Goal: Task Accomplishment & Management: Use online tool/utility

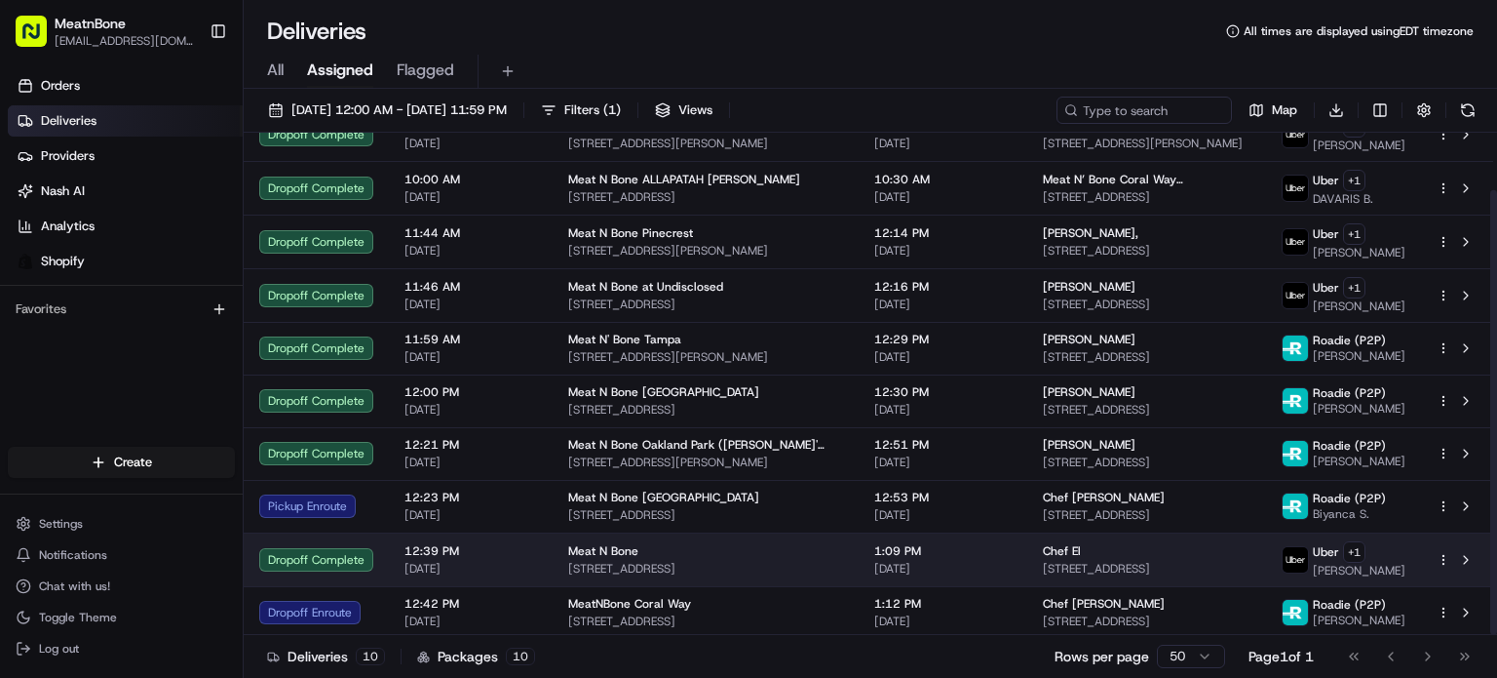
click at [1068, 553] on div "Chef El" at bounding box center [1147, 551] width 208 height 16
click at [1191, 549] on div "Chef El" at bounding box center [1147, 551] width 208 height 16
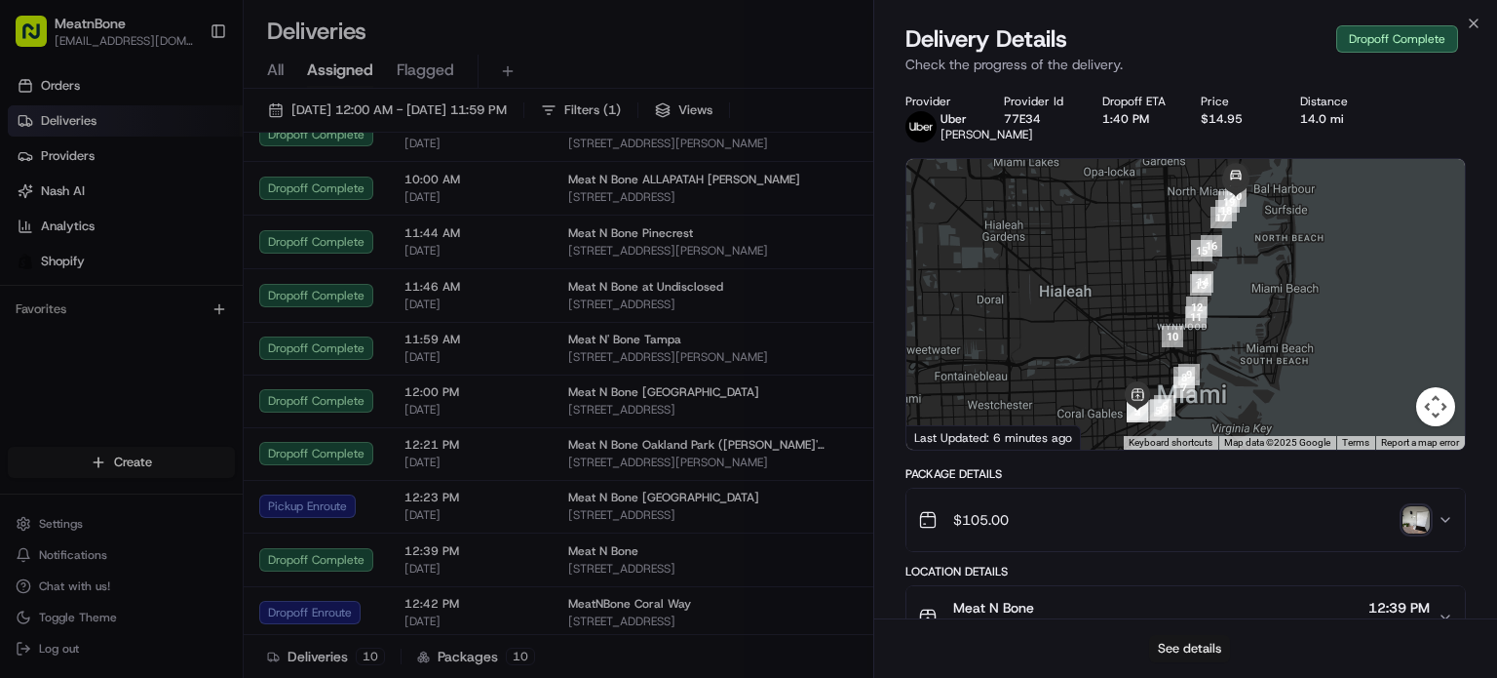
click at [1181, 650] on button "See details" at bounding box center [1189, 648] width 81 height 27
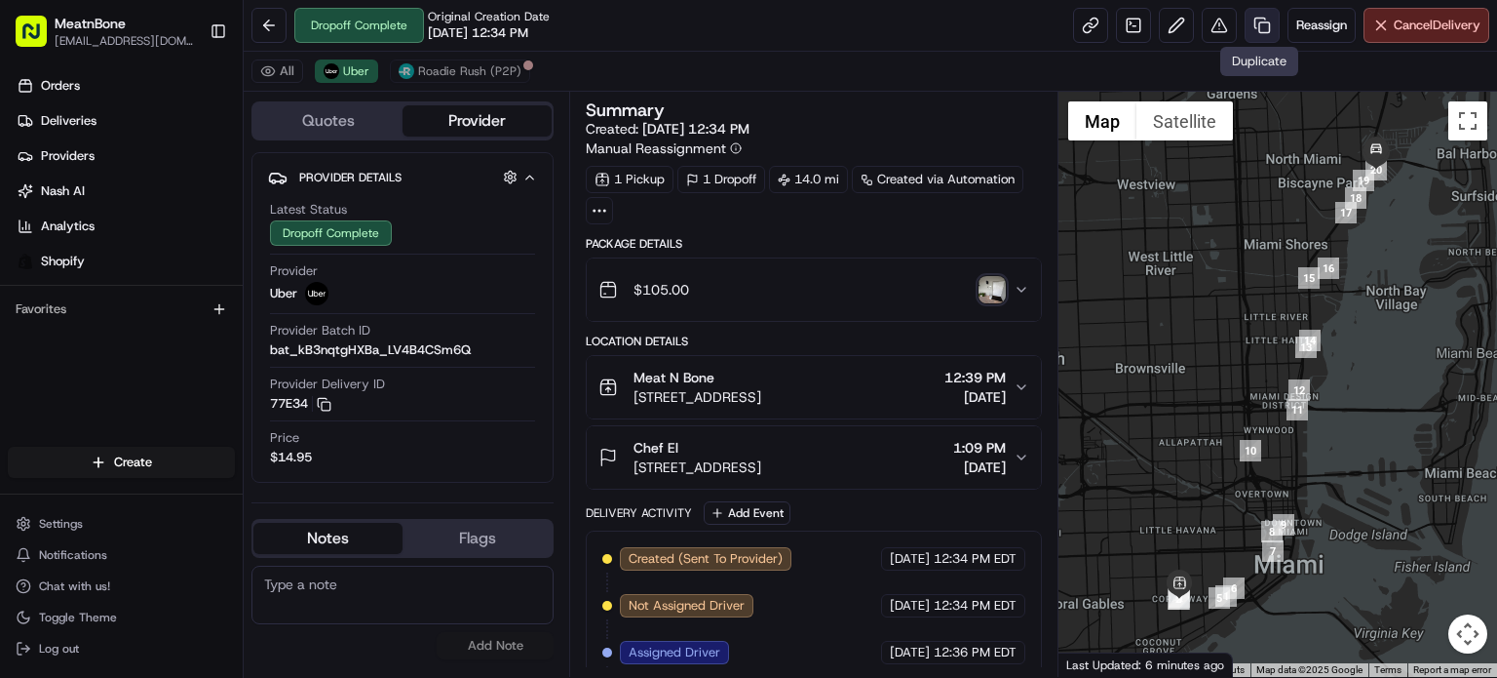
click at [1257, 26] on link at bounding box center [1262, 25] width 35 height 35
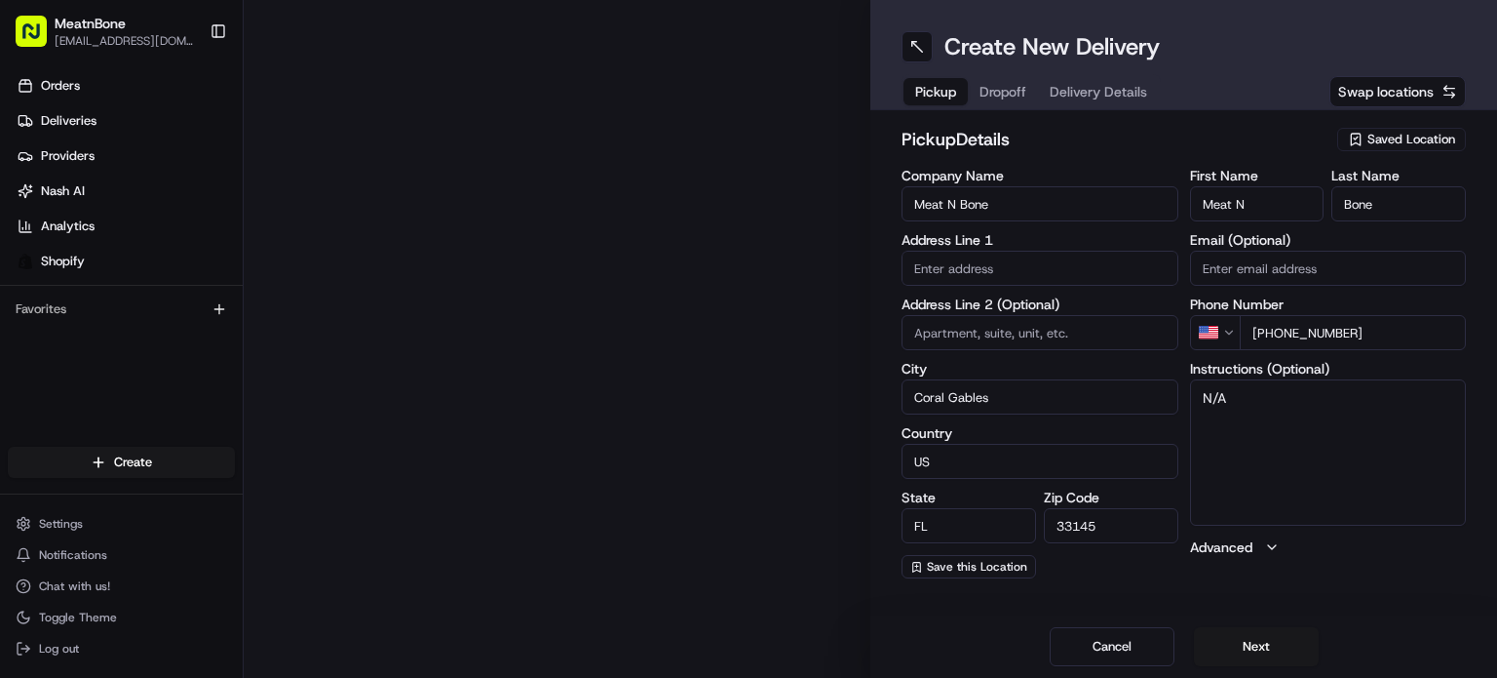
type input "2207 Coral Wy"
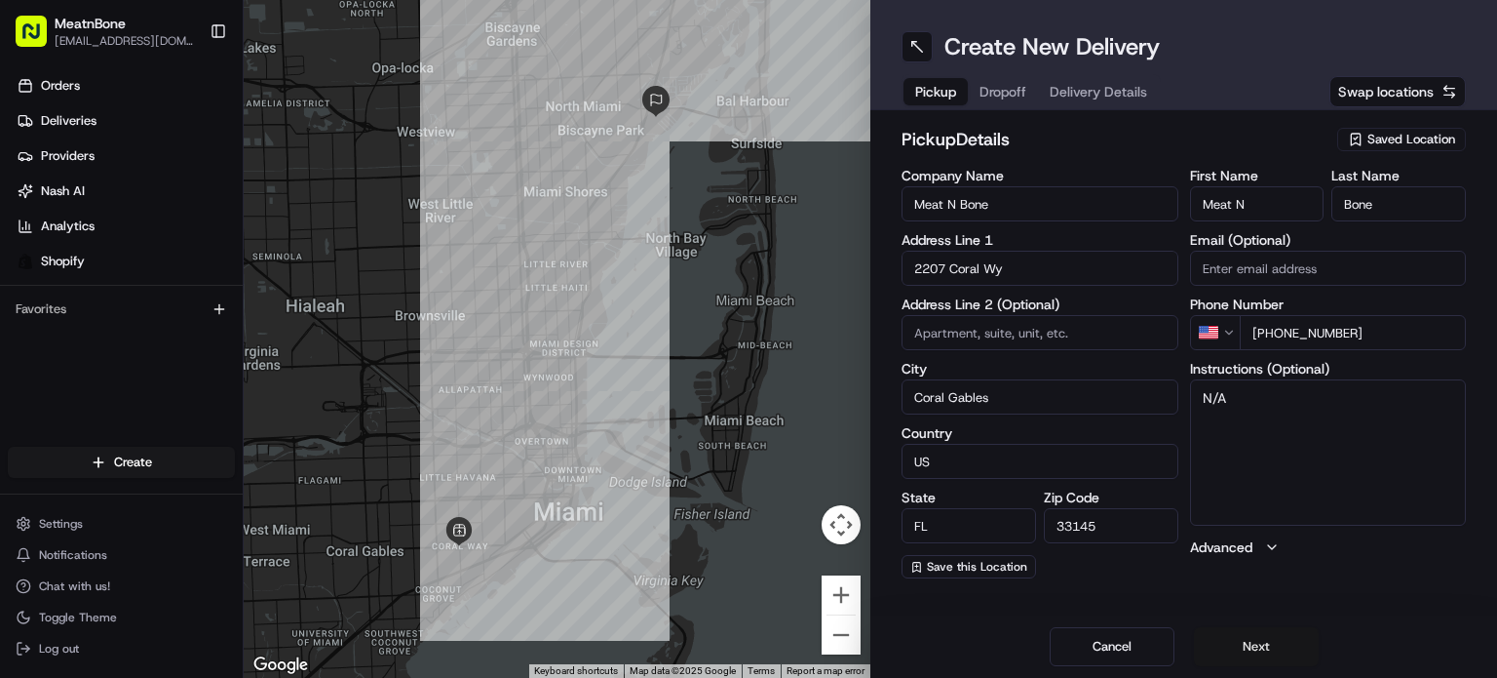
click at [1285, 629] on button "Next" at bounding box center [1256, 646] width 125 height 39
click at [1281, 629] on button "Next" at bounding box center [1256, 646] width 125 height 39
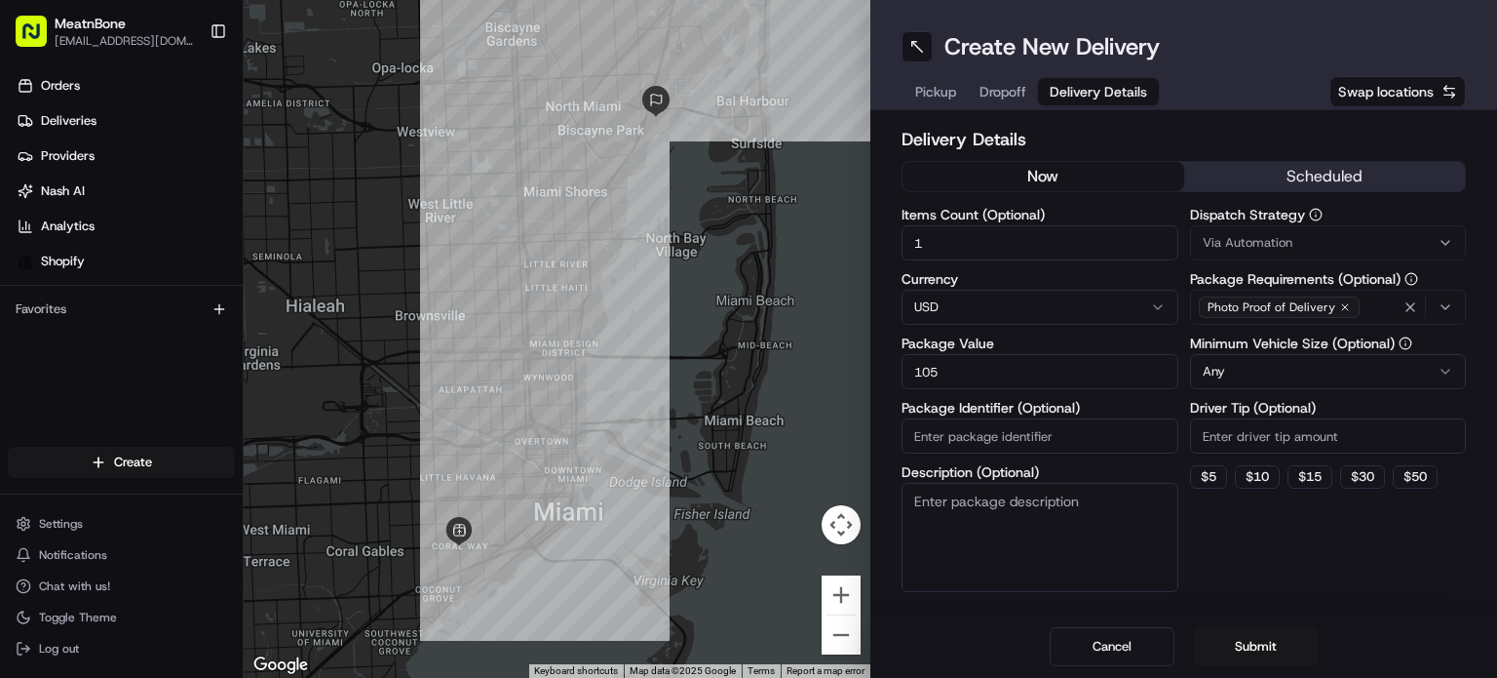
drag, startPoint x: 1271, startPoint y: 643, endPoint x: 1250, endPoint y: 652, distance: 23.2
click at [1271, 646] on button "Submit" at bounding box center [1256, 646] width 125 height 39
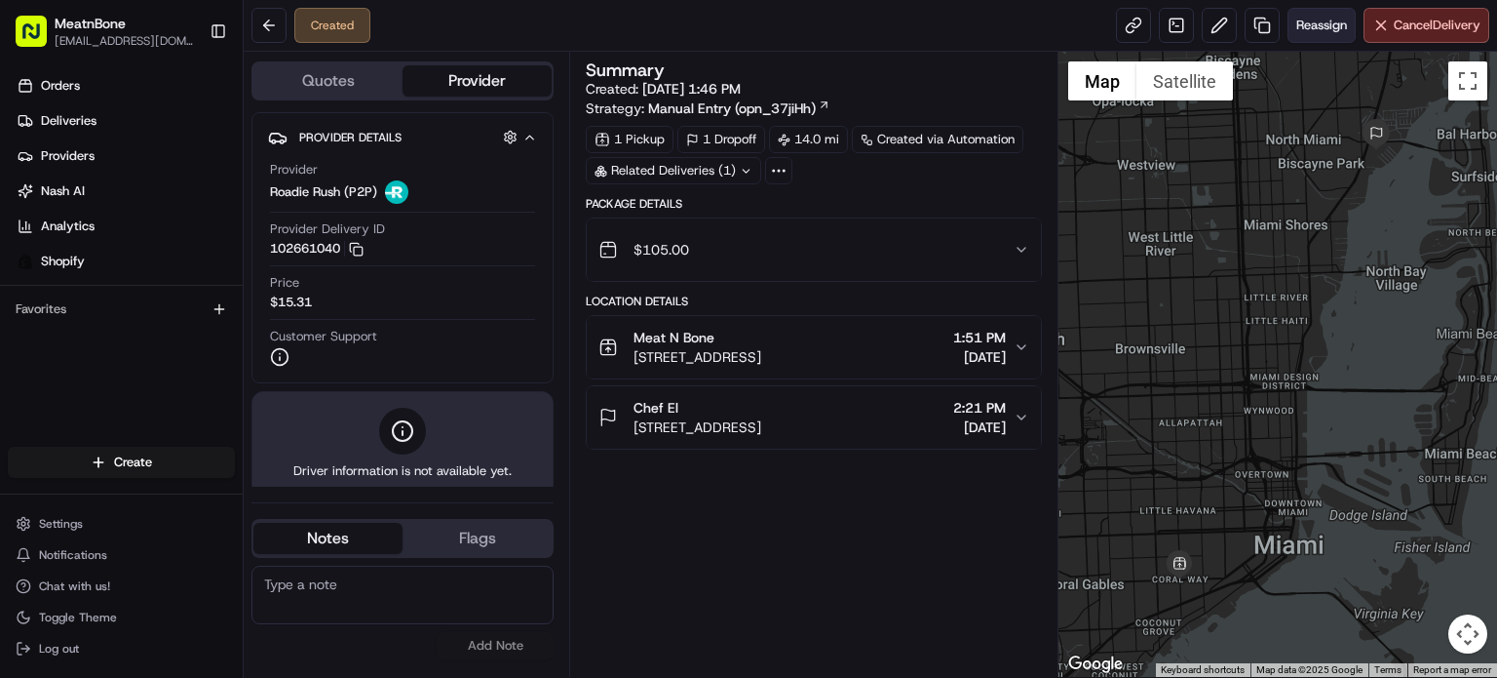
click at [1302, 33] on button "Reassign" at bounding box center [1322, 25] width 68 height 35
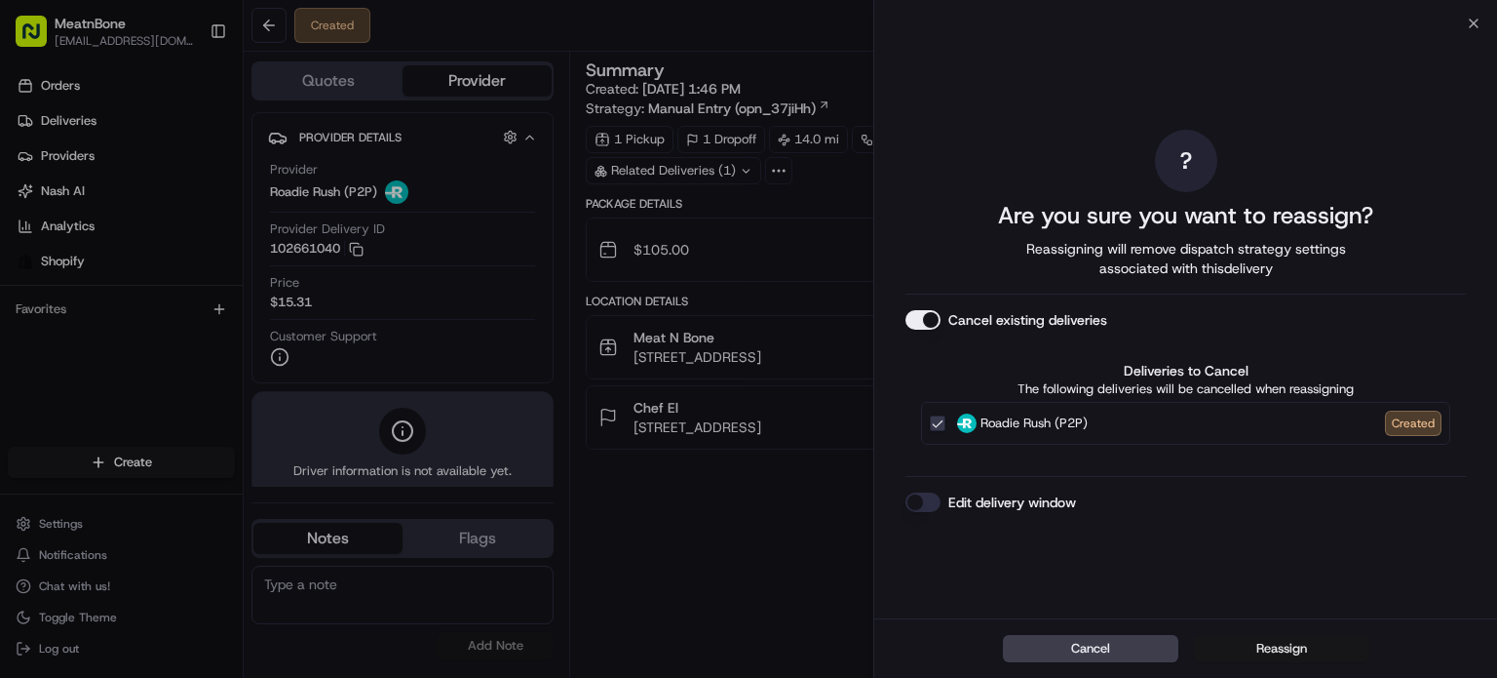
click at [1290, 640] on button "Reassign" at bounding box center [1281, 648] width 175 height 27
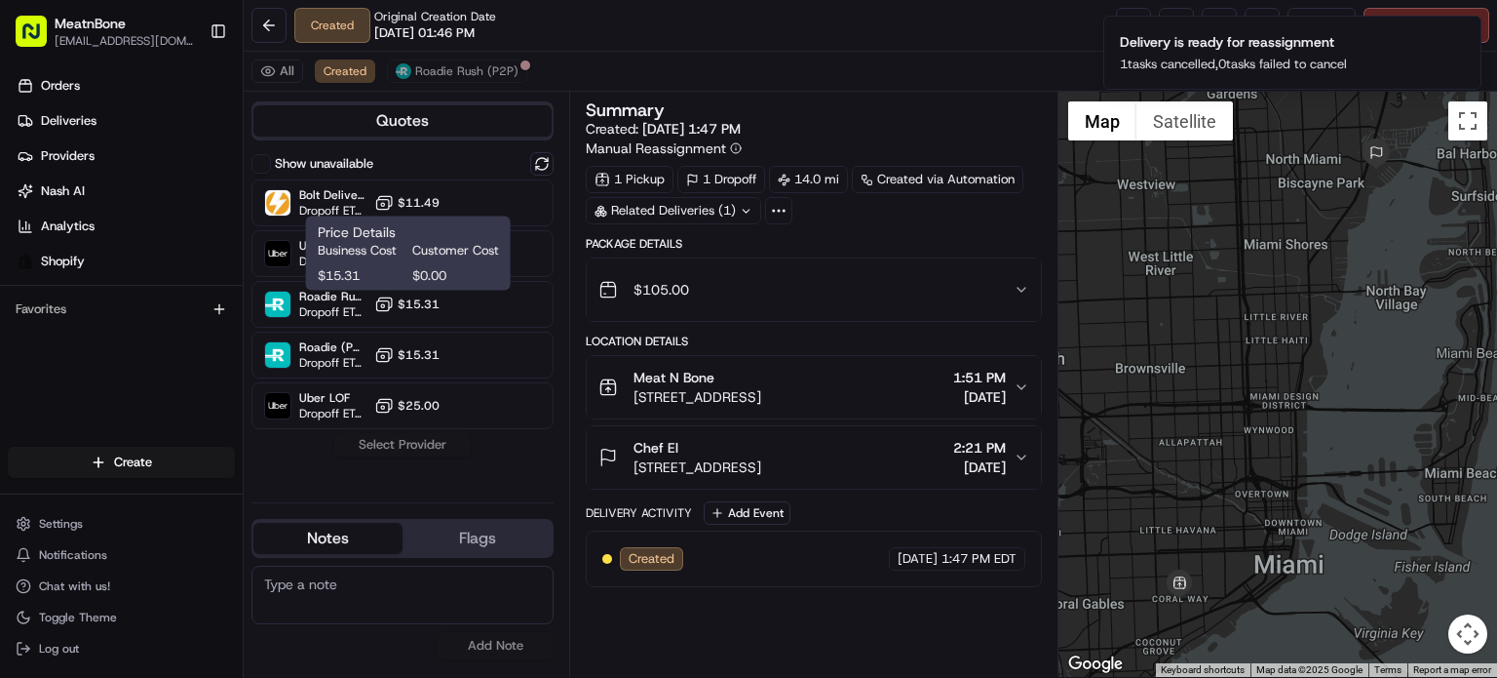
click at [417, 267] on span "$0.00" at bounding box center [455, 276] width 87 height 18
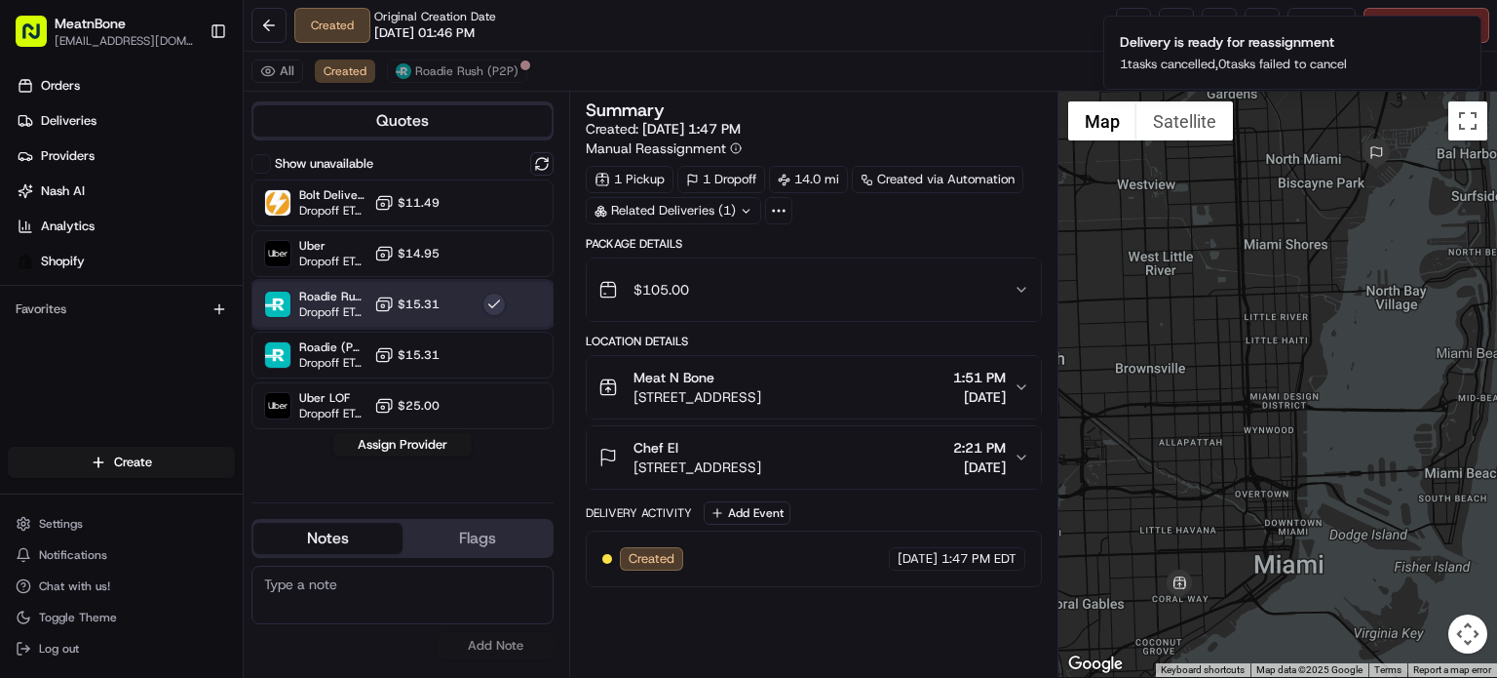
click at [513, 301] on div "Roadie Rush (P2P) Dropoff ETA - $15.31" at bounding box center [403, 304] width 302 height 47
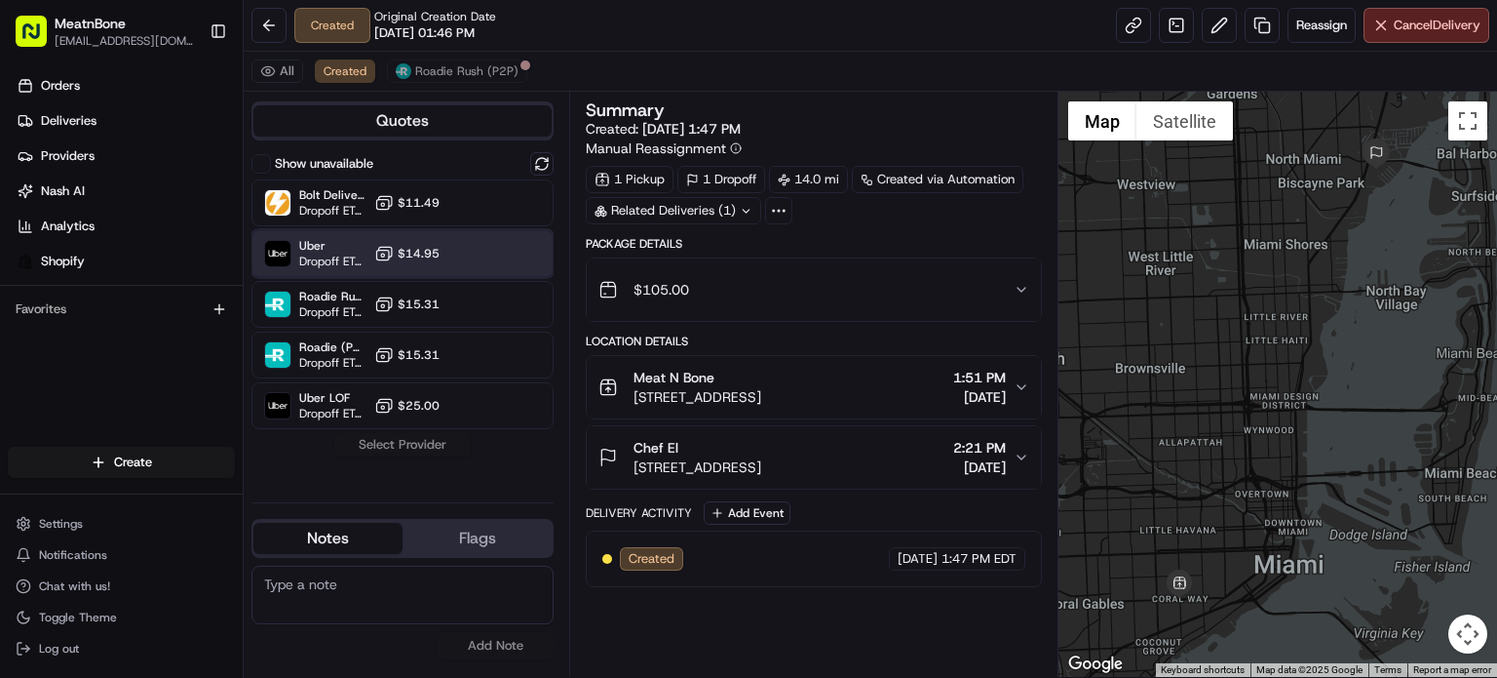
click at [506, 249] on div at bounding box center [494, 253] width 23 height 23
click at [420, 446] on button "Assign Provider" at bounding box center [402, 444] width 138 height 23
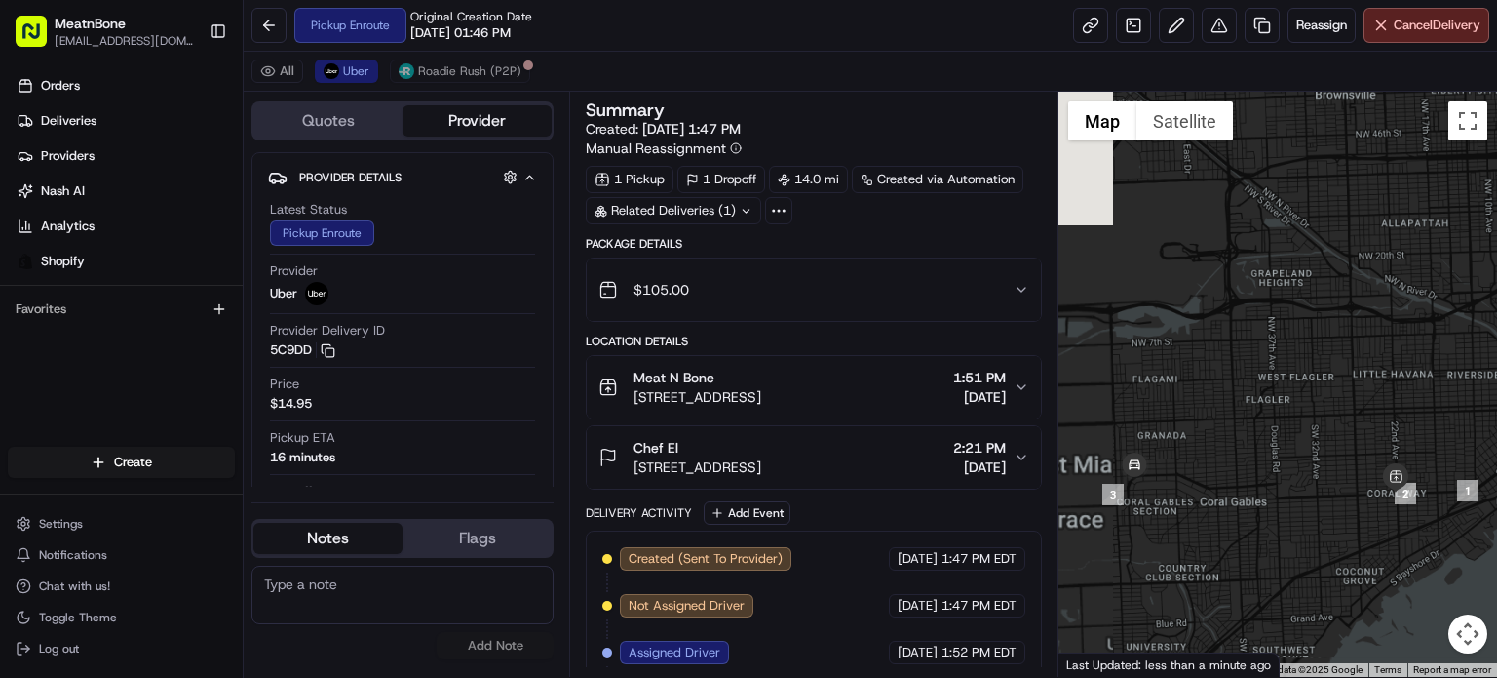
drag, startPoint x: 1227, startPoint y: 443, endPoint x: 1346, endPoint y: 220, distance: 252.1
click at [1346, 220] on div at bounding box center [1278, 384] width 439 height 585
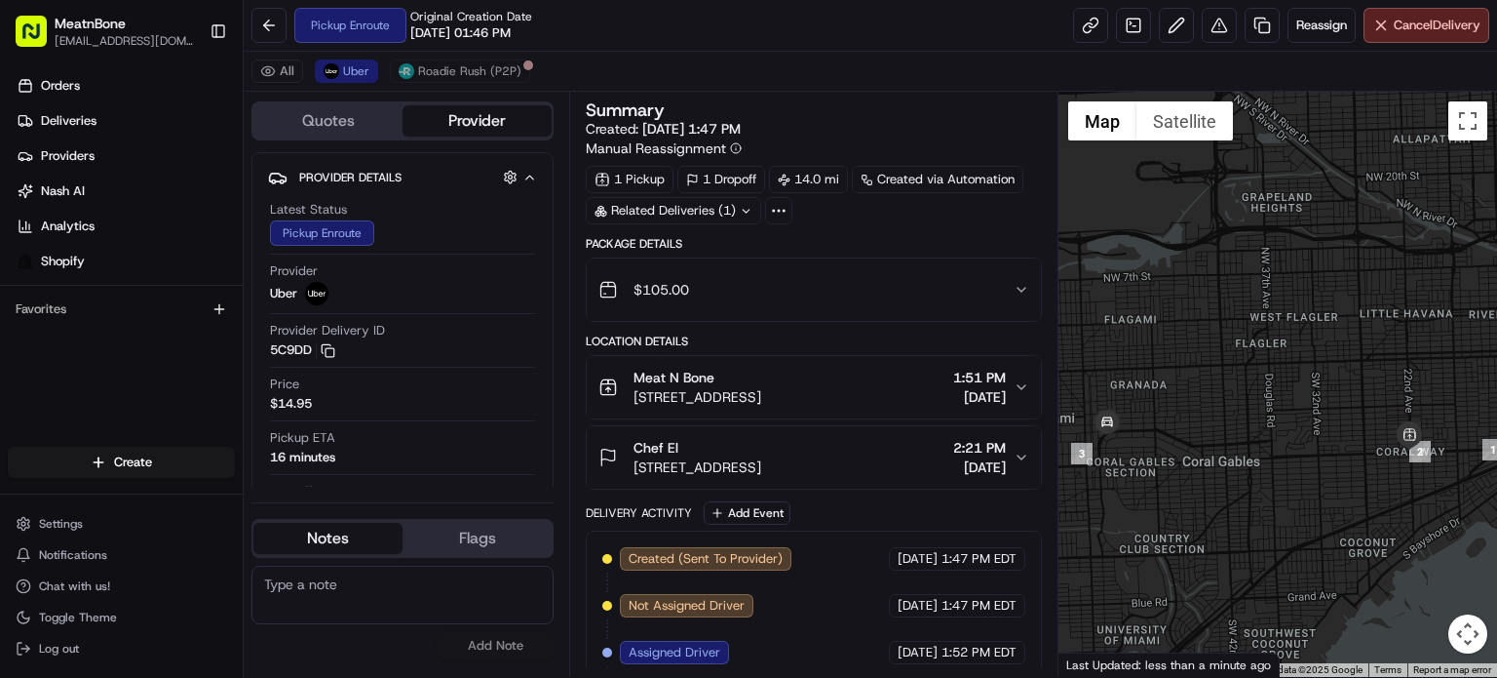
drag, startPoint x: 1349, startPoint y: 330, endPoint x: 1322, endPoint y: 294, distance: 45.2
click at [1322, 295] on div at bounding box center [1278, 384] width 439 height 585
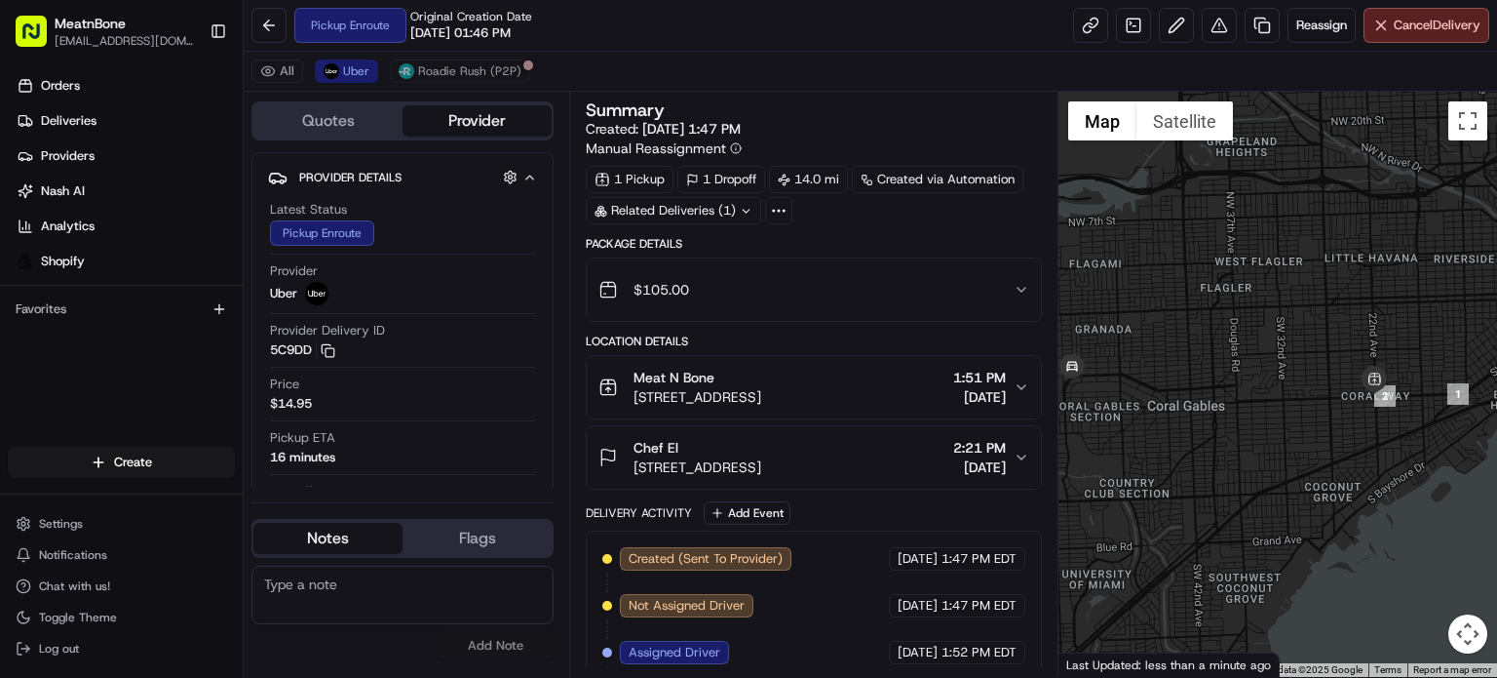
drag, startPoint x: 1333, startPoint y: 304, endPoint x: 1304, endPoint y: 266, distance: 47.4
click at [1304, 266] on div at bounding box center [1278, 384] width 439 height 585
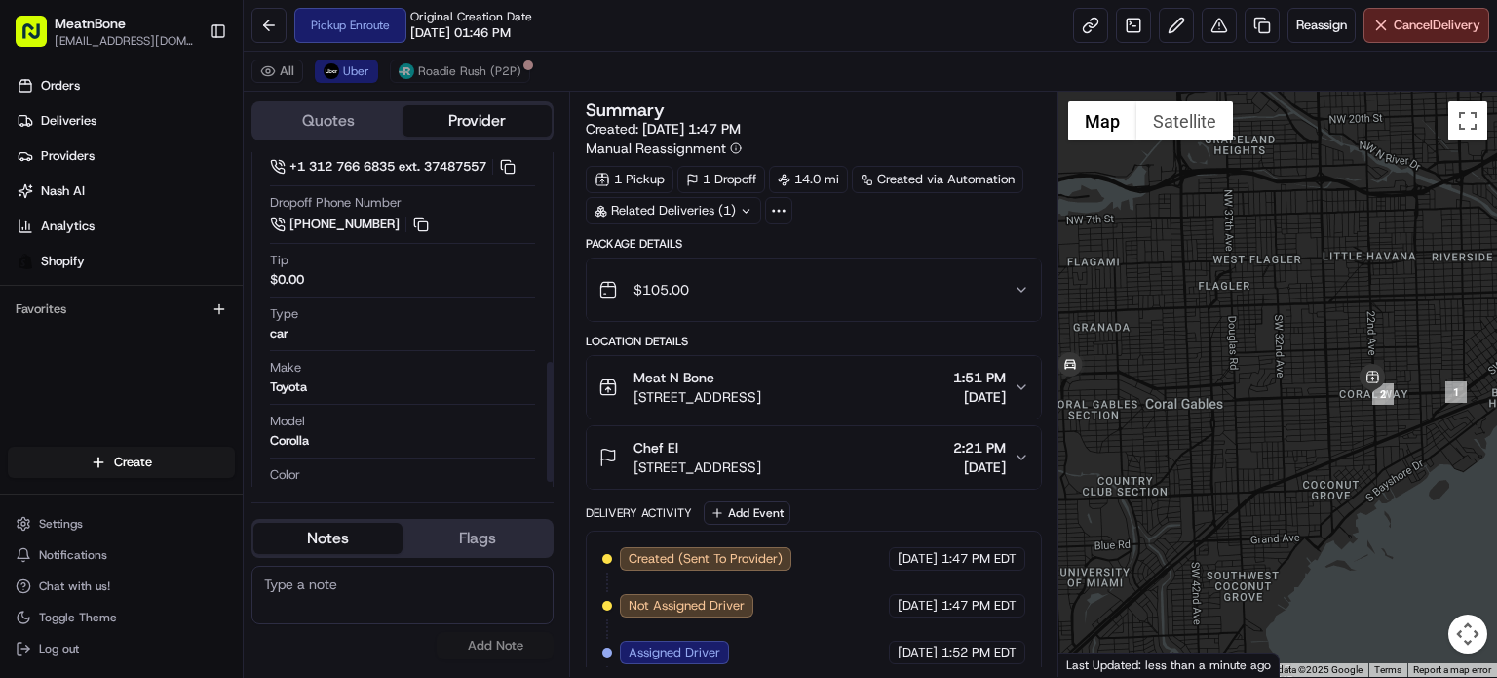
scroll to position [585, 0]
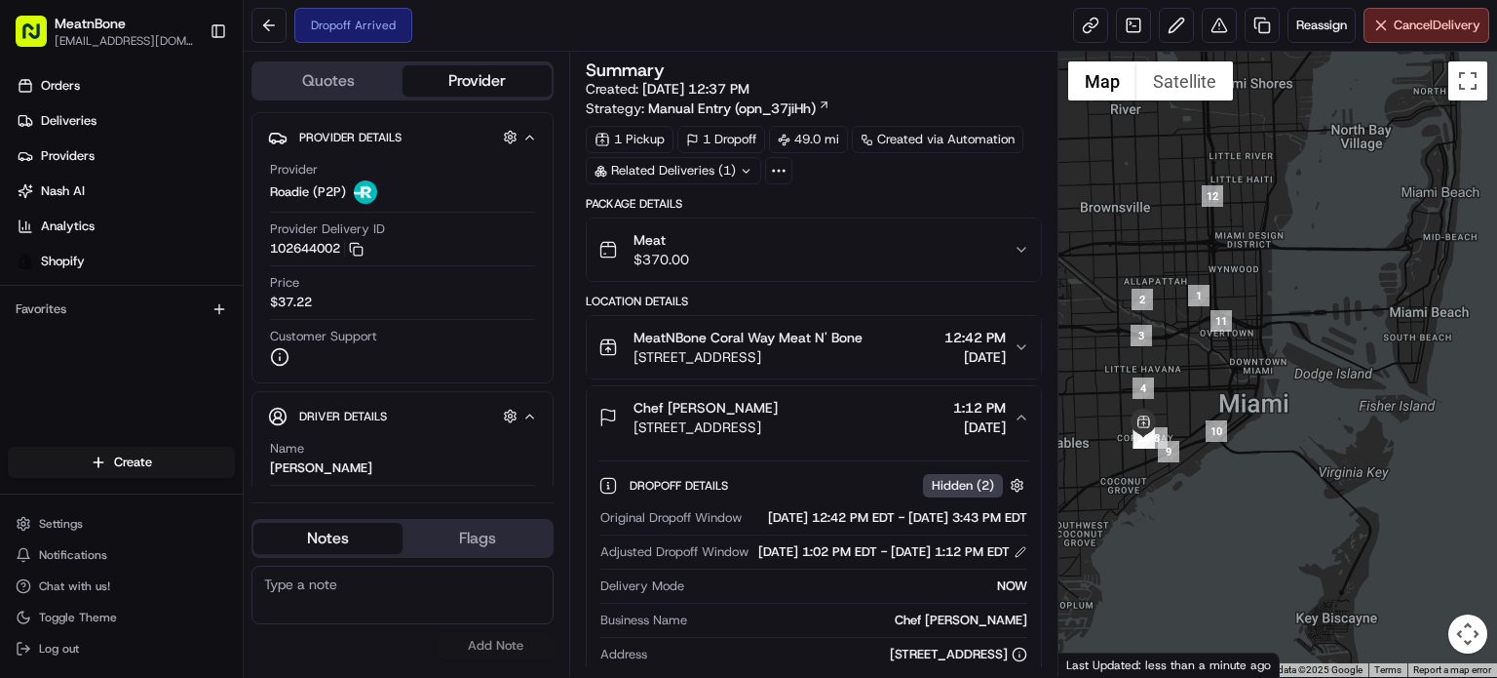
scroll to position [97, 0]
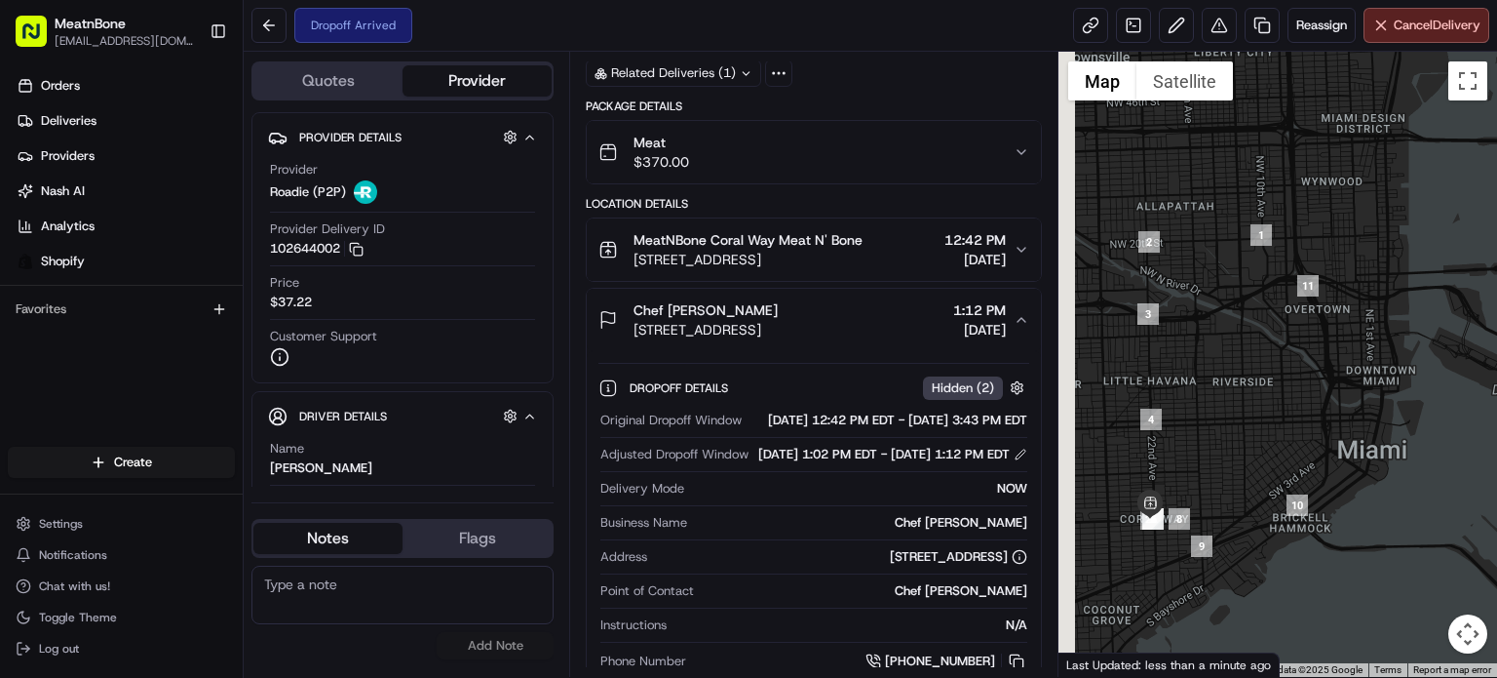
drag, startPoint x: 1262, startPoint y: 360, endPoint x: 1444, endPoint y: 307, distance: 188.8
click at [1444, 307] on div at bounding box center [1278, 364] width 439 height 625
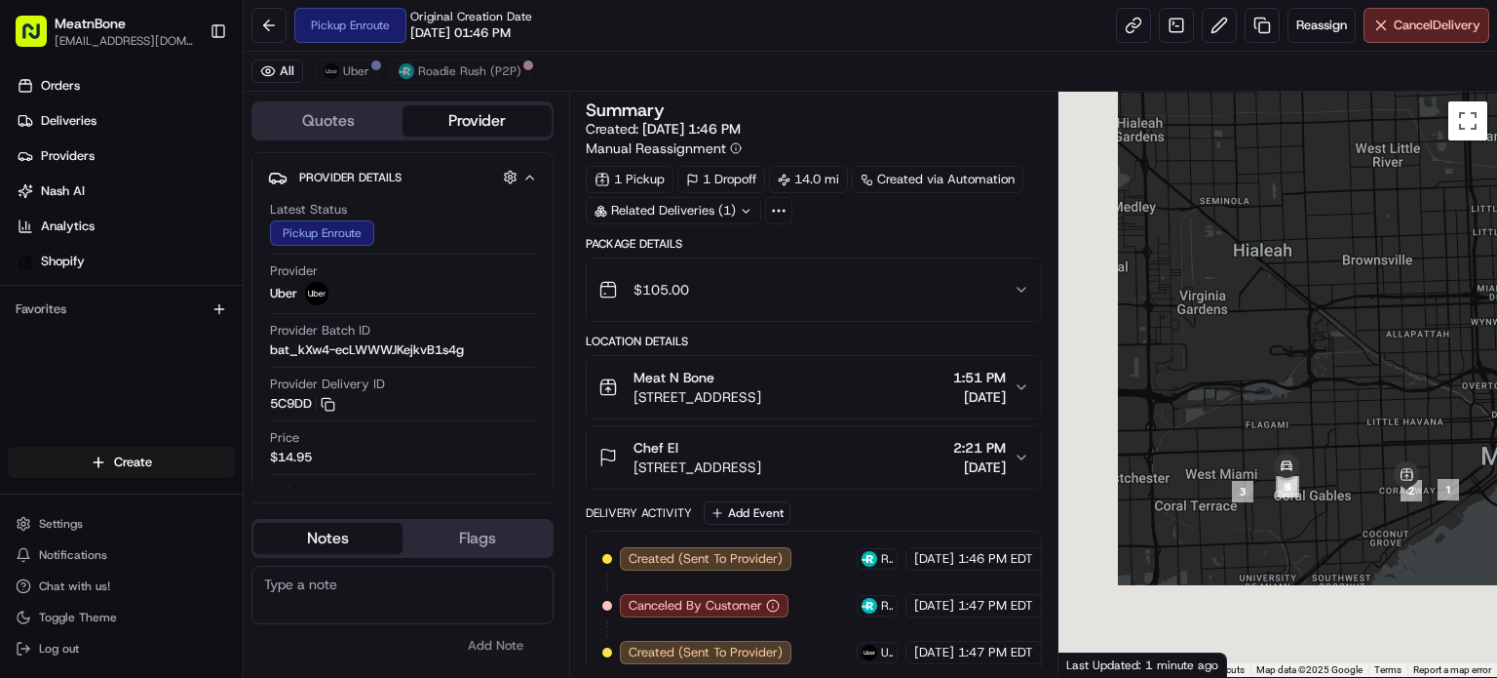
click at [1404, 391] on div at bounding box center [1278, 384] width 439 height 585
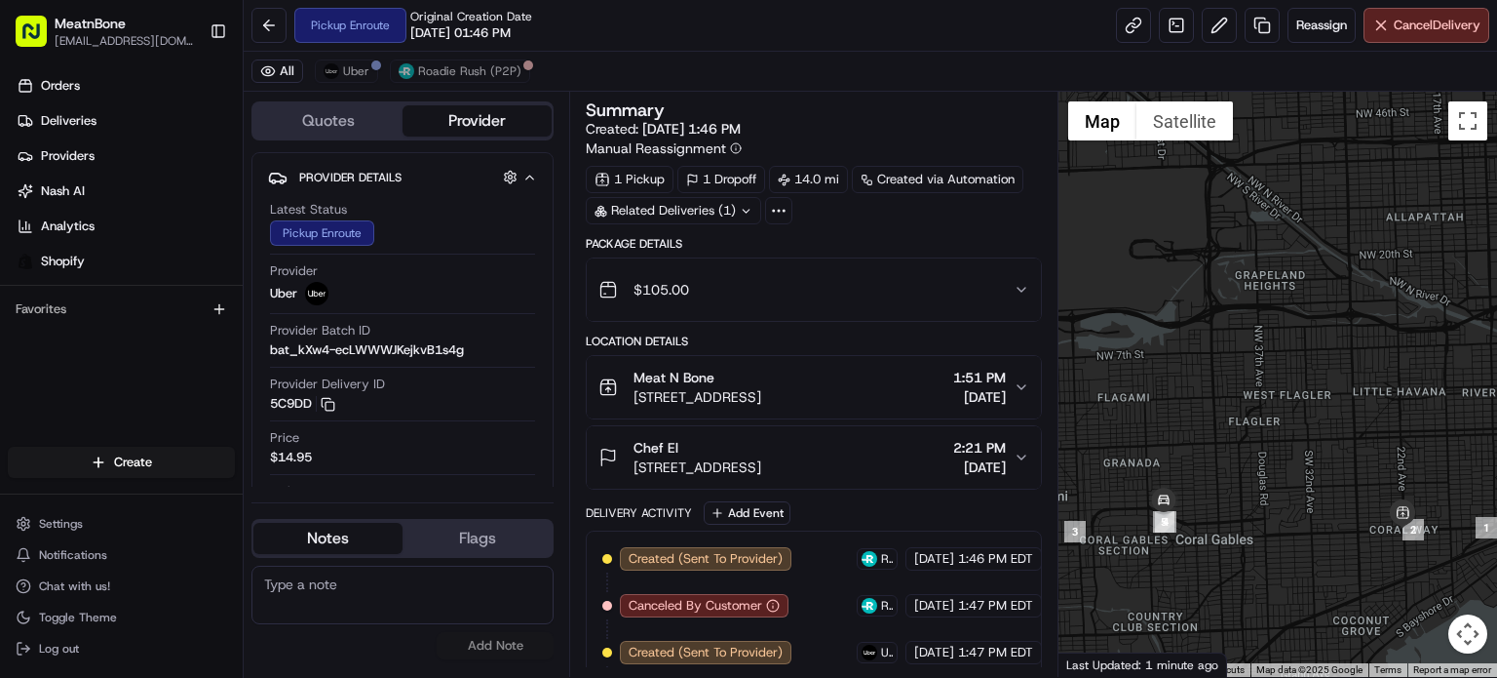
drag, startPoint x: 1385, startPoint y: 435, endPoint x: 1341, endPoint y: 362, distance: 85.3
click at [1341, 362] on div at bounding box center [1278, 384] width 439 height 585
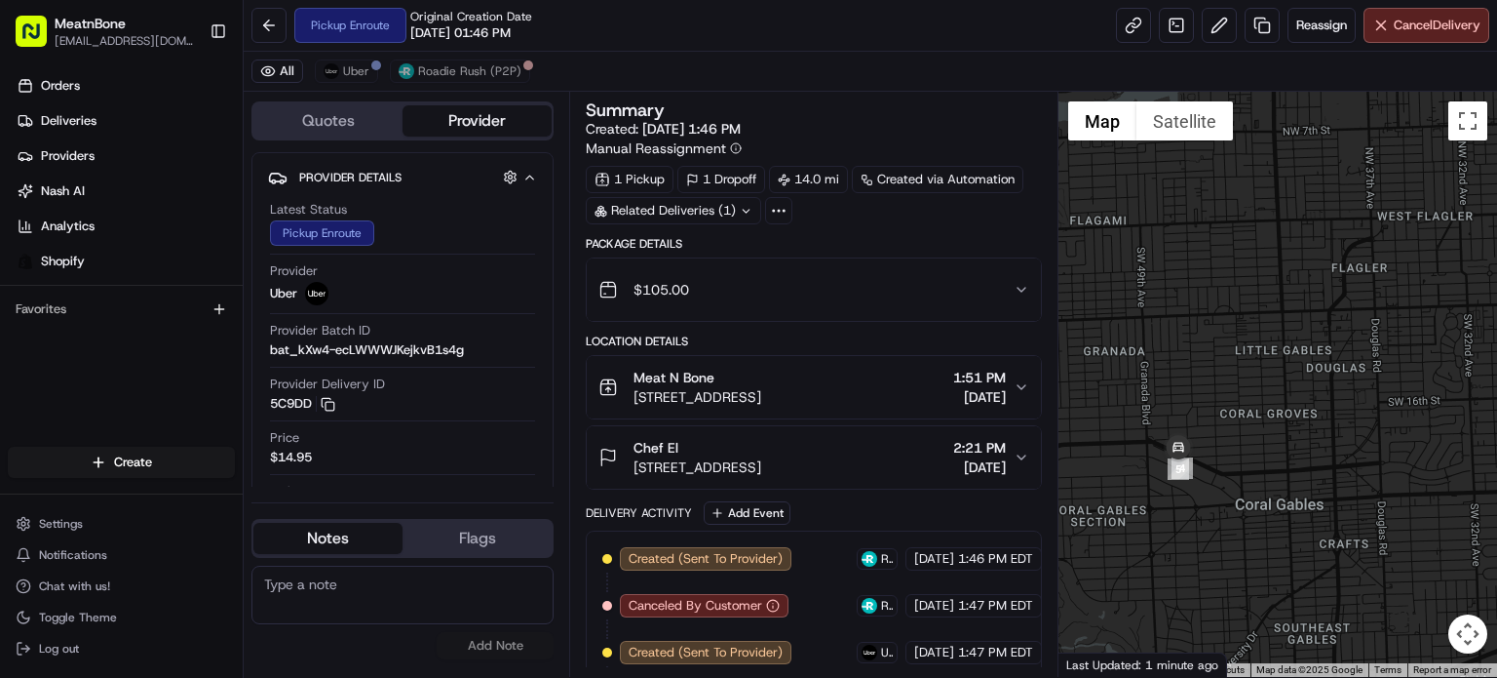
drag, startPoint x: 1302, startPoint y: 440, endPoint x: 1488, endPoint y: 241, distance: 271.8
click at [1488, 242] on div at bounding box center [1278, 384] width 439 height 585
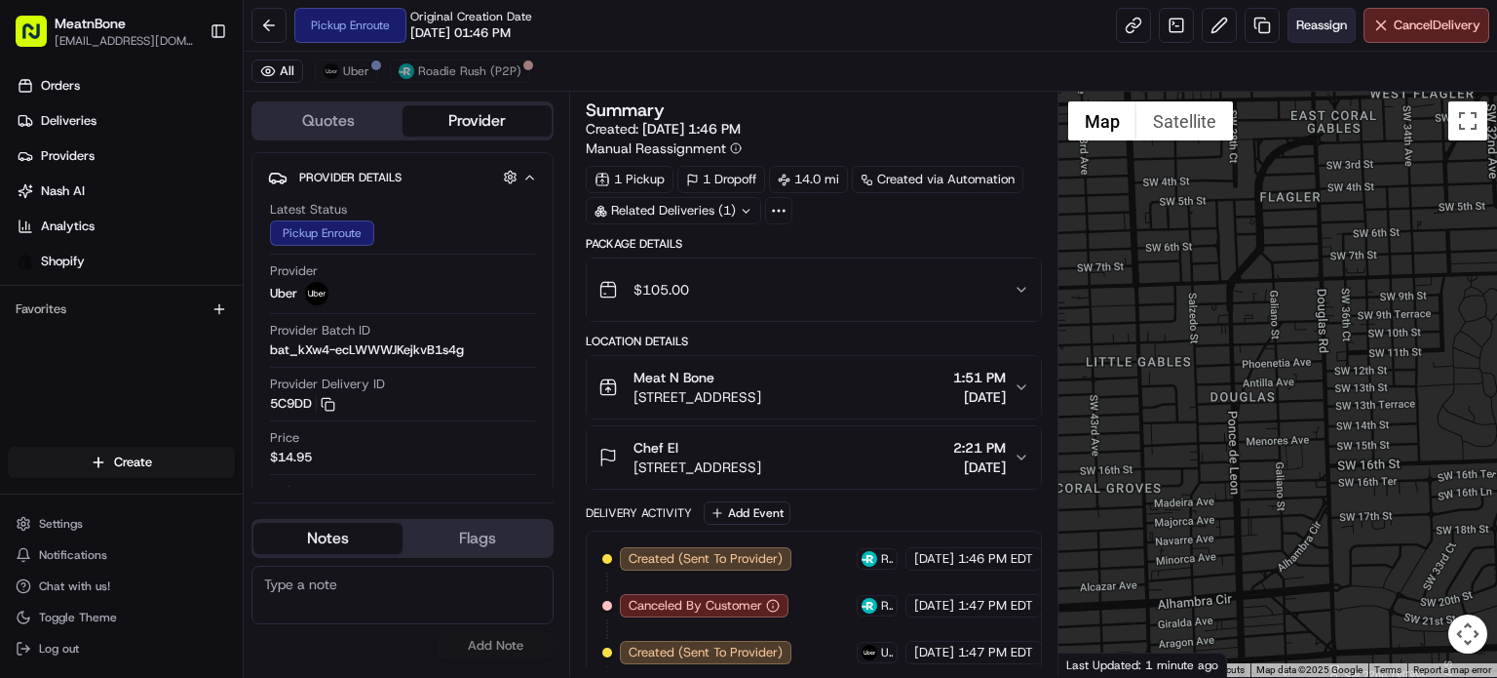
click at [1297, 26] on span "Reassign" at bounding box center [1322, 26] width 51 height 18
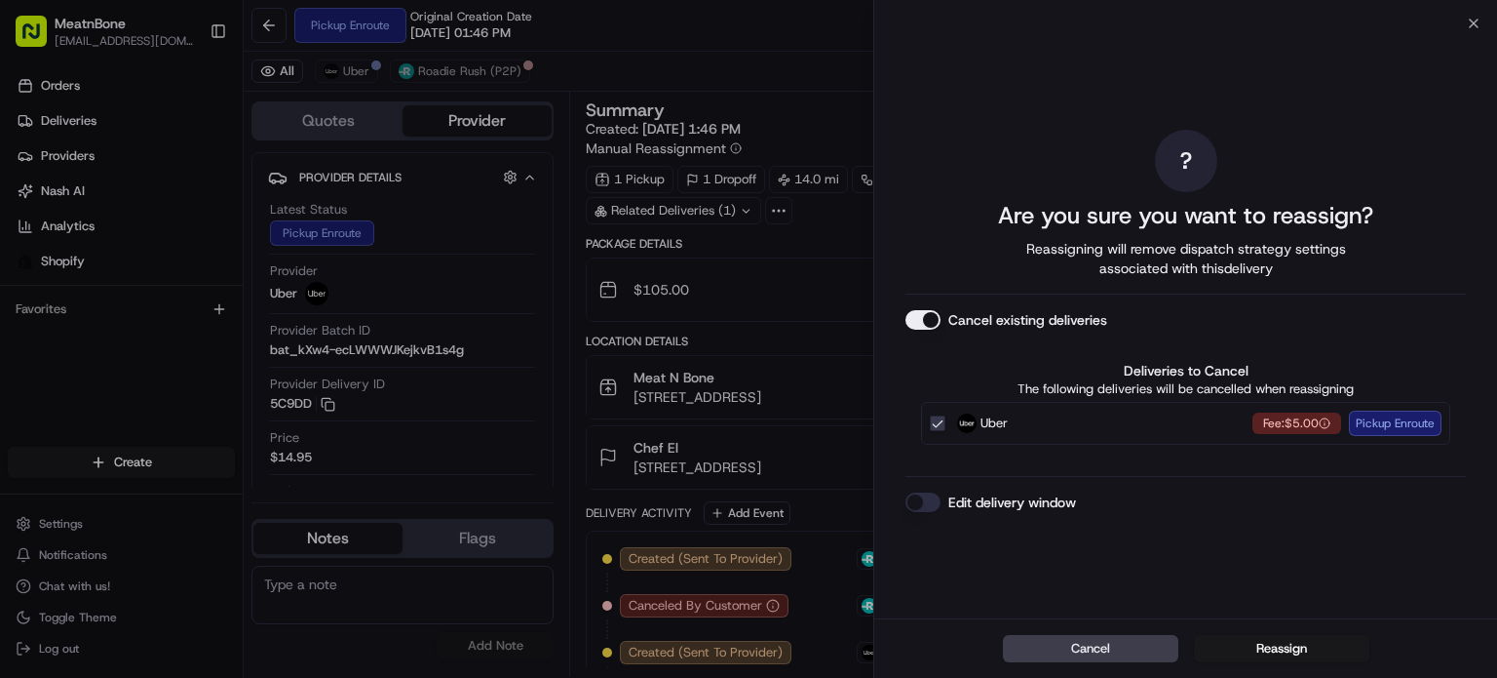
click at [1273, 652] on button "Reassign" at bounding box center [1281, 648] width 175 height 27
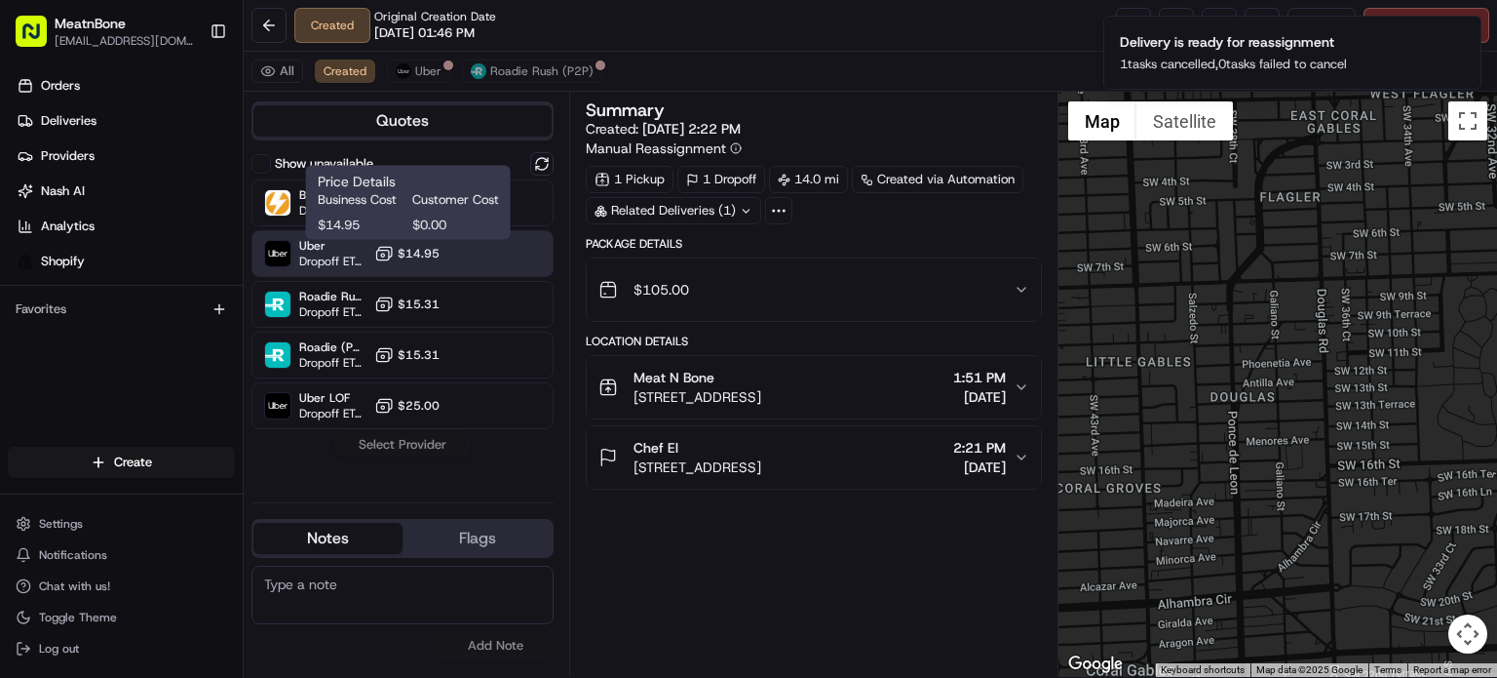
click at [438, 260] on button "$14.95" at bounding box center [406, 253] width 65 height 19
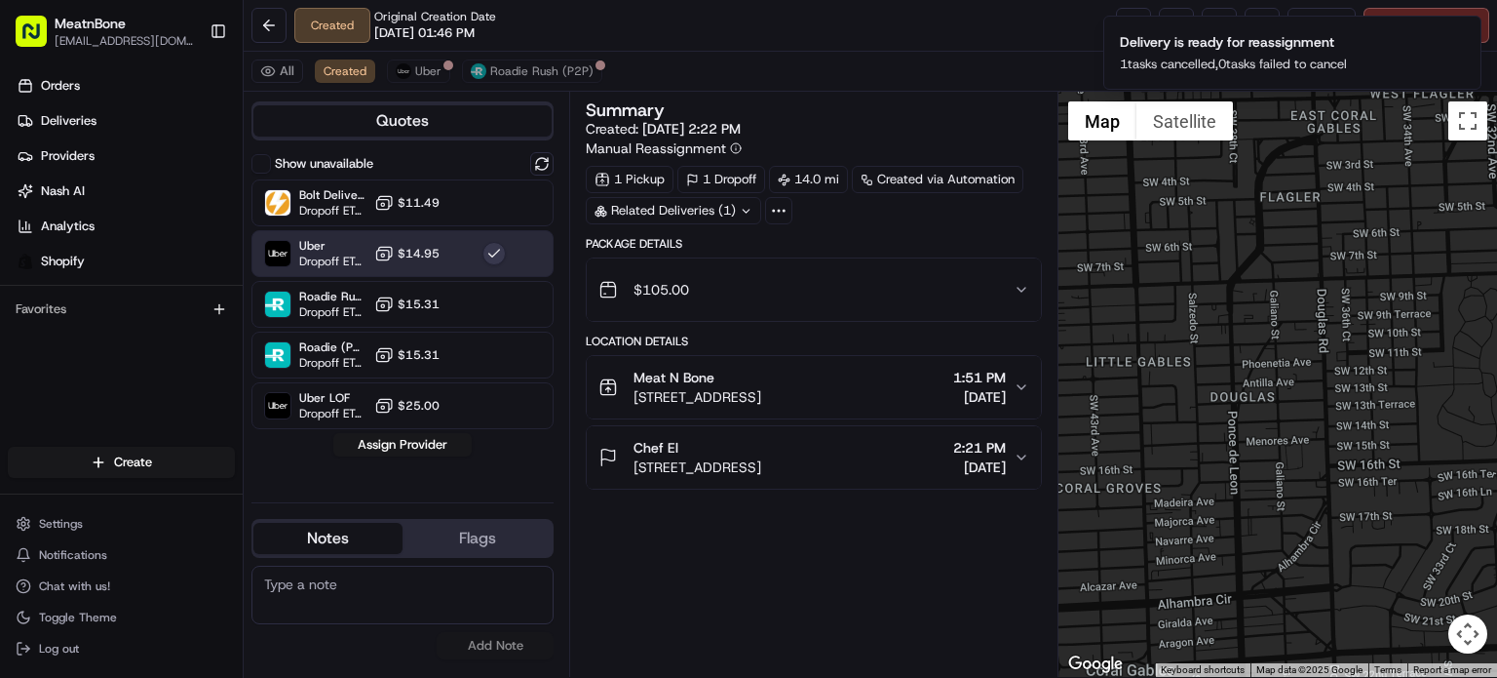
click at [446, 460] on div "Show unavailable Bolt Deliveries Dropoff ETA - $11.49 Uber Dropoff ETA 1 hour $…" at bounding box center [403, 319] width 302 height 334
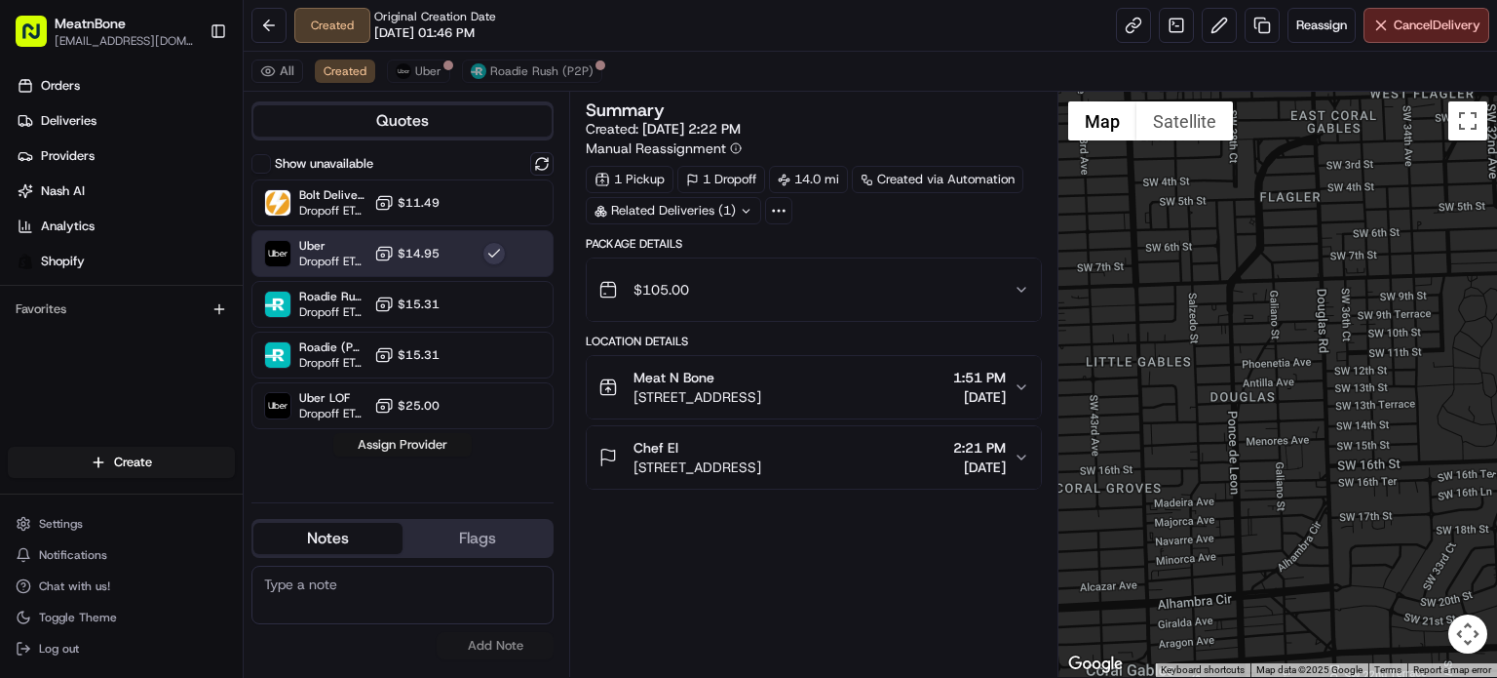
click at [446, 453] on button "Assign Provider" at bounding box center [402, 444] width 138 height 23
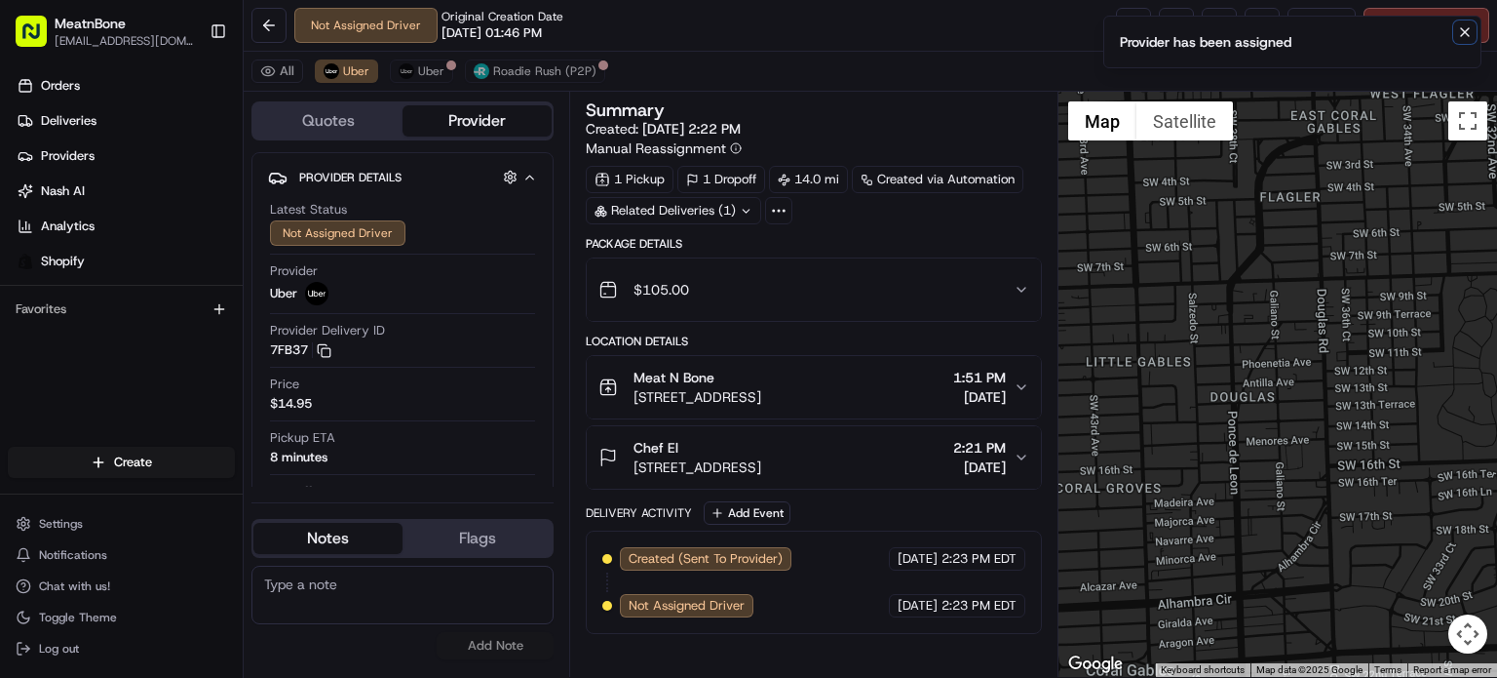
click at [1462, 36] on icon "Notifications (F8)" at bounding box center [1465, 32] width 16 height 16
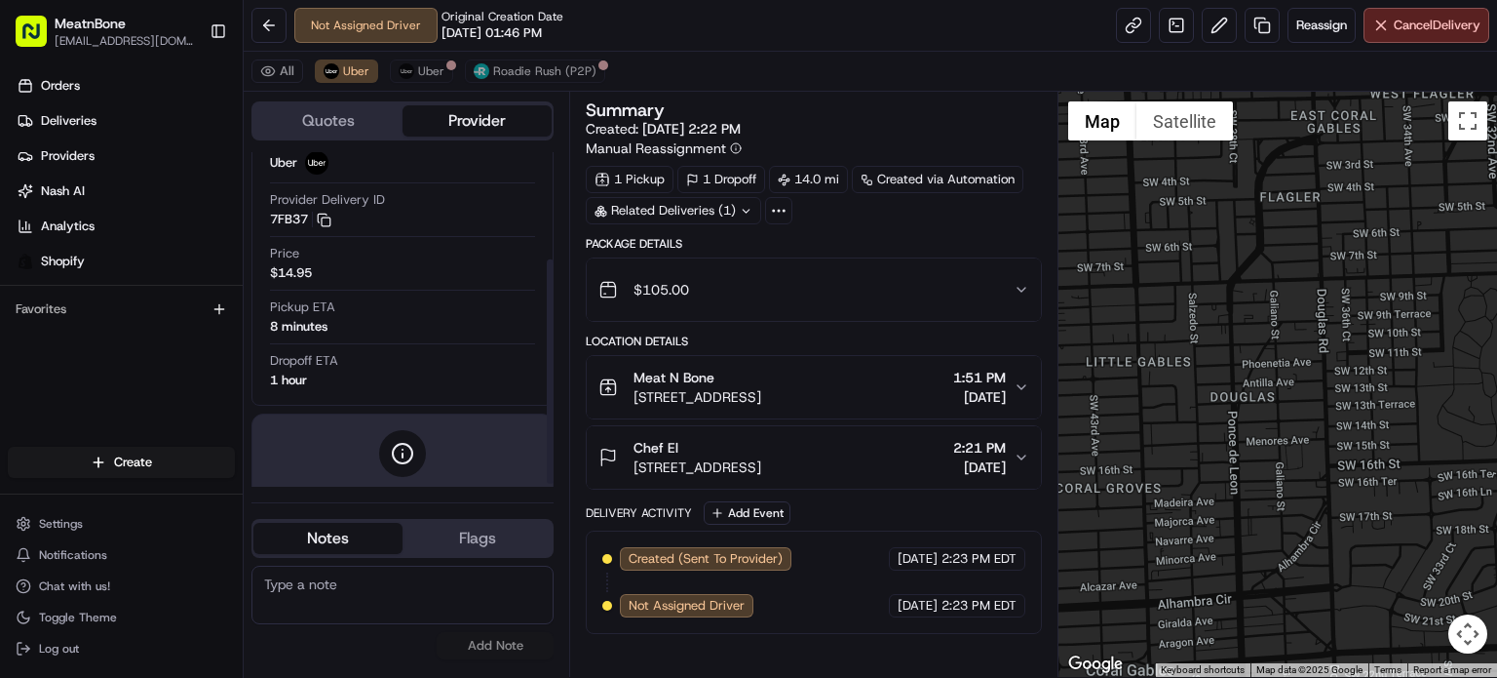
scroll to position [164, 0]
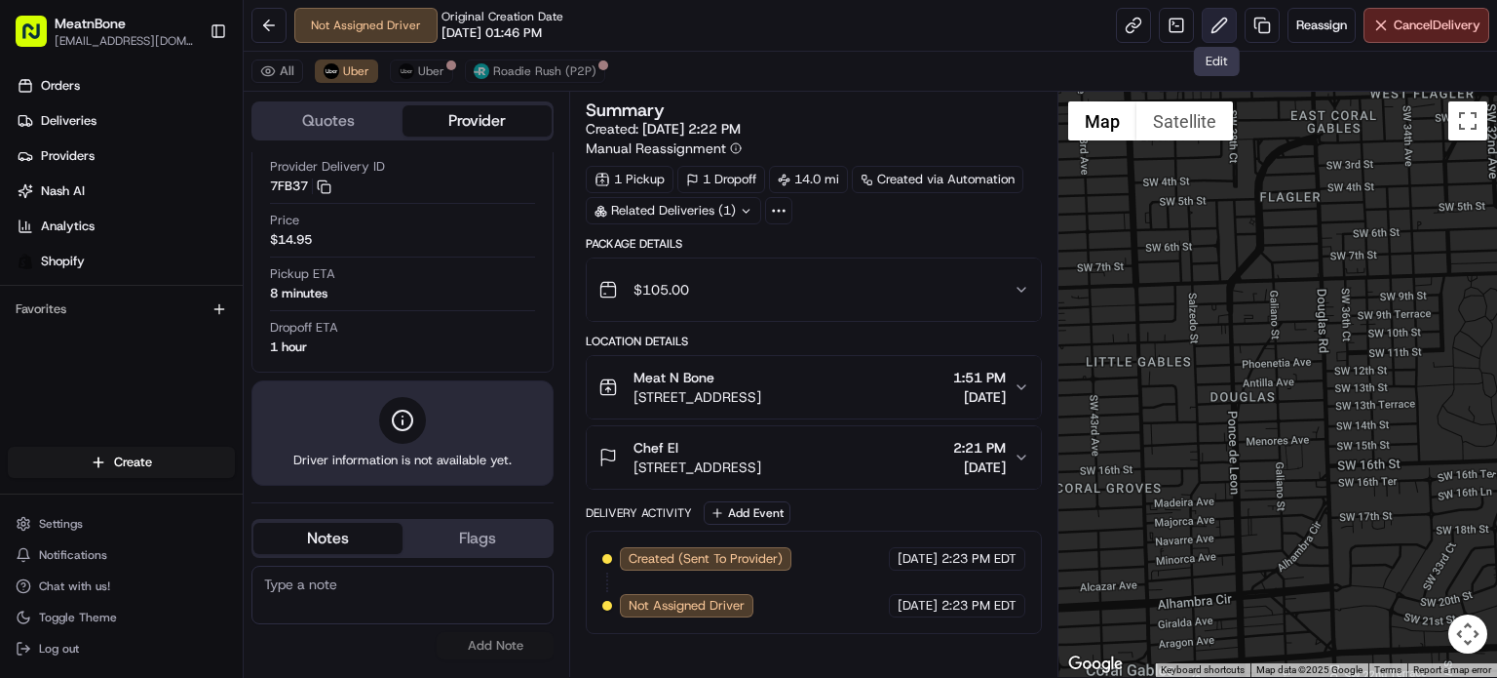
click at [1221, 13] on button at bounding box center [1219, 25] width 35 height 35
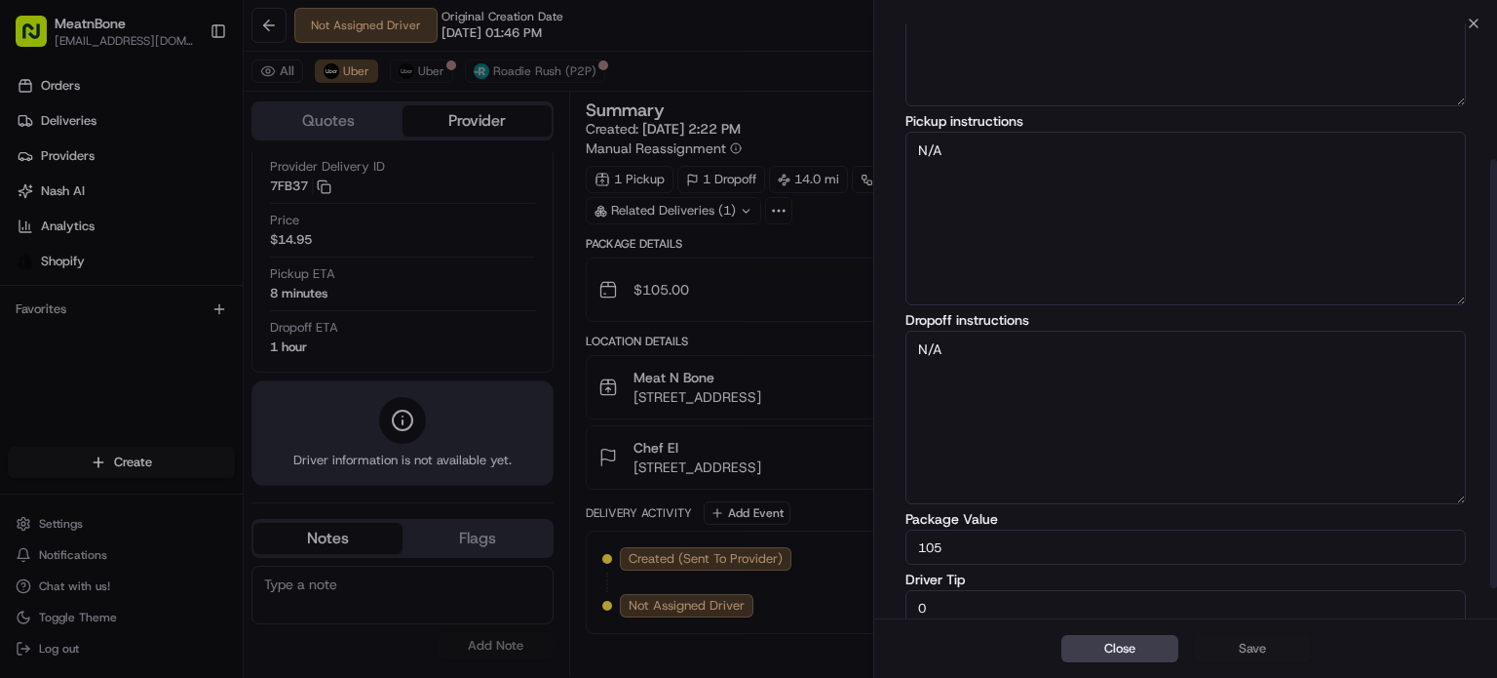
scroll to position [228, 0]
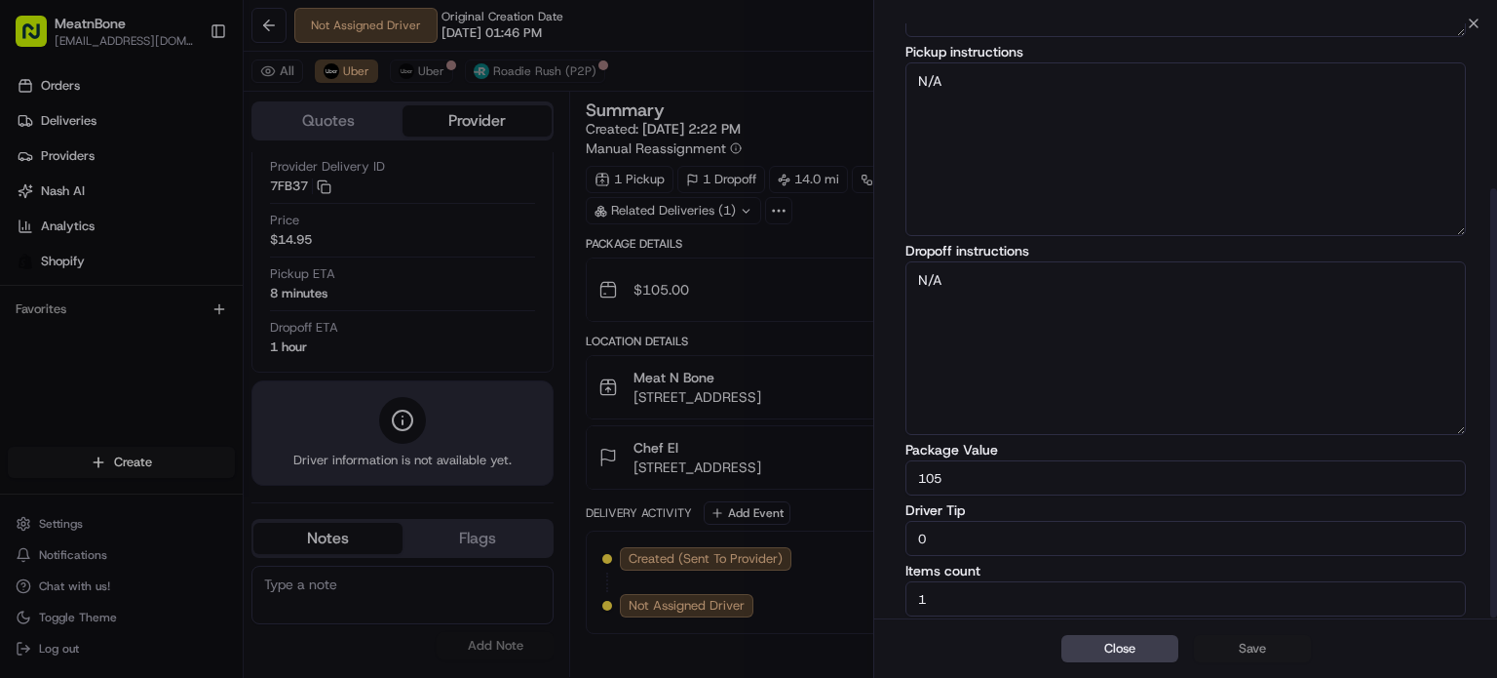
click at [956, 513] on label "Driver Tip" at bounding box center [1186, 510] width 561 height 14
click at [956, 521] on input "0" at bounding box center [1186, 538] width 561 height 35
click at [955, 525] on input "0" at bounding box center [1186, 538] width 561 height 35
type input "3"
click at [1259, 671] on div "Close Save" at bounding box center [1185, 647] width 623 height 59
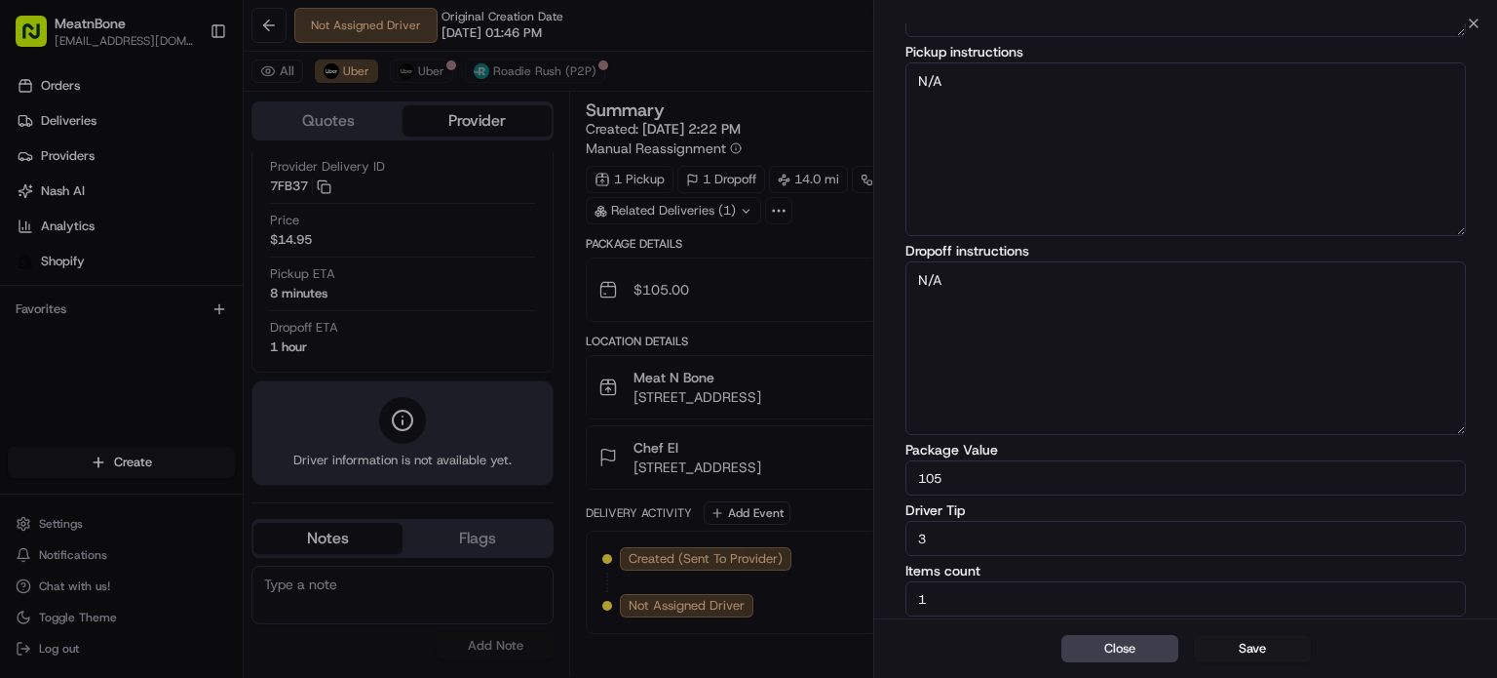
click at [1263, 642] on button "Save" at bounding box center [1252, 648] width 117 height 27
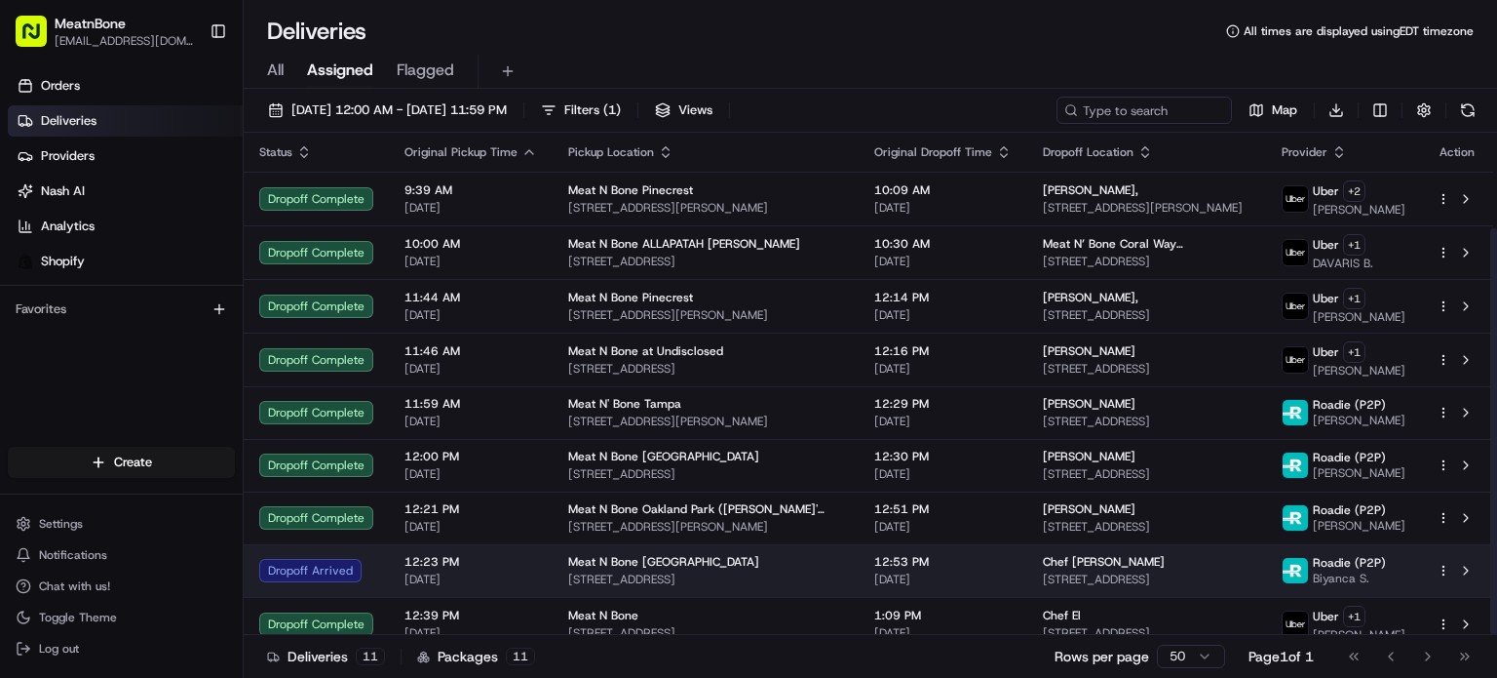
scroll to position [117, 0]
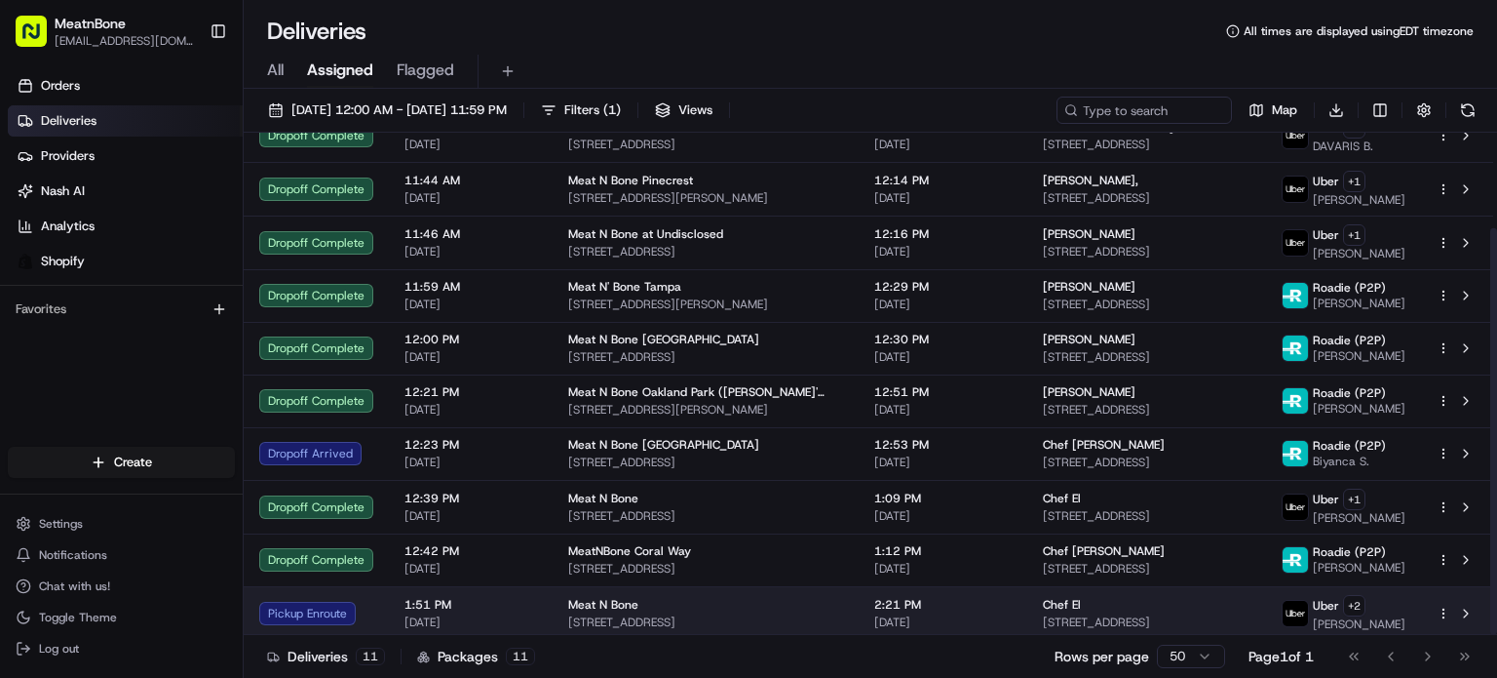
click at [1196, 589] on td "Chef El [STREET_ADDRESS]" at bounding box center [1146, 613] width 239 height 54
click at [1057, 614] on span "[STREET_ADDRESS]" at bounding box center [1147, 622] width 208 height 16
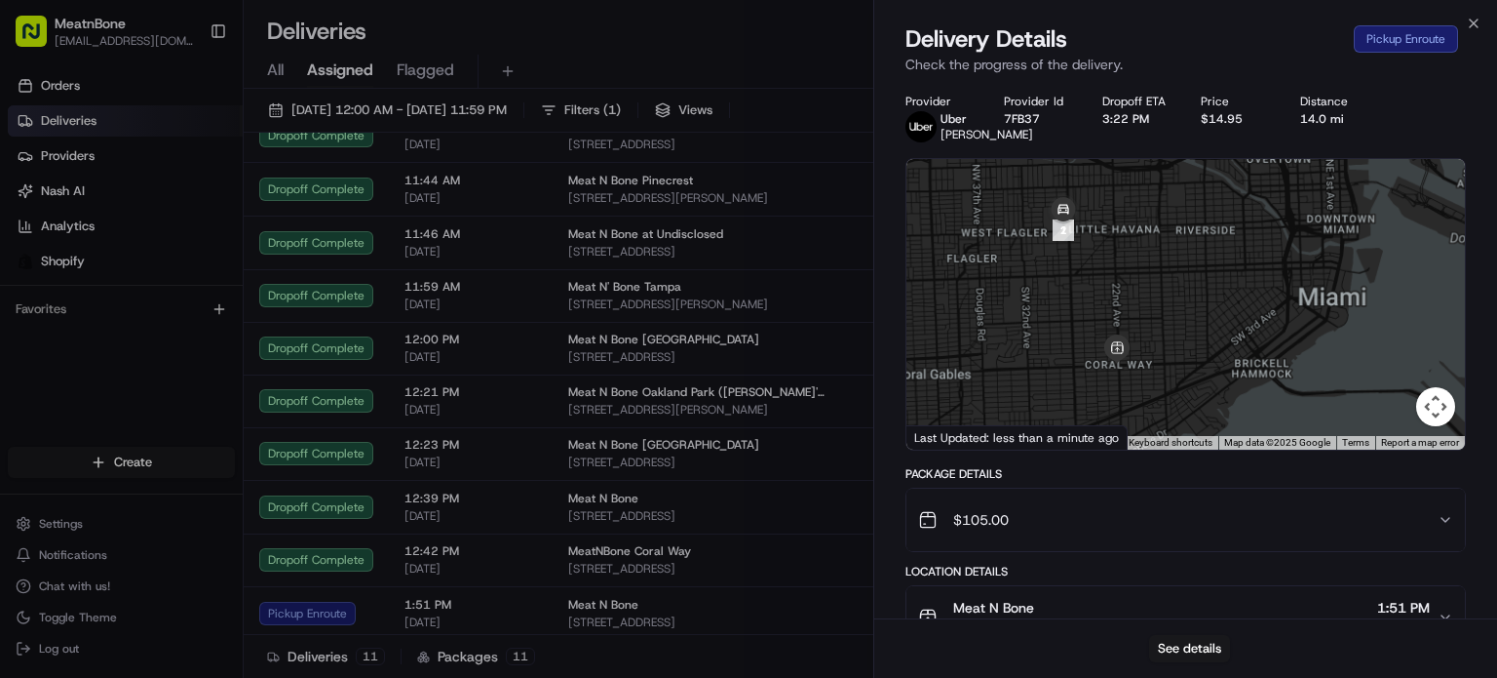
drag, startPoint x: 1140, startPoint y: 397, endPoint x: 1369, endPoint y: 251, distance: 271.8
click at [1369, 251] on div at bounding box center [1186, 304] width 559 height 291
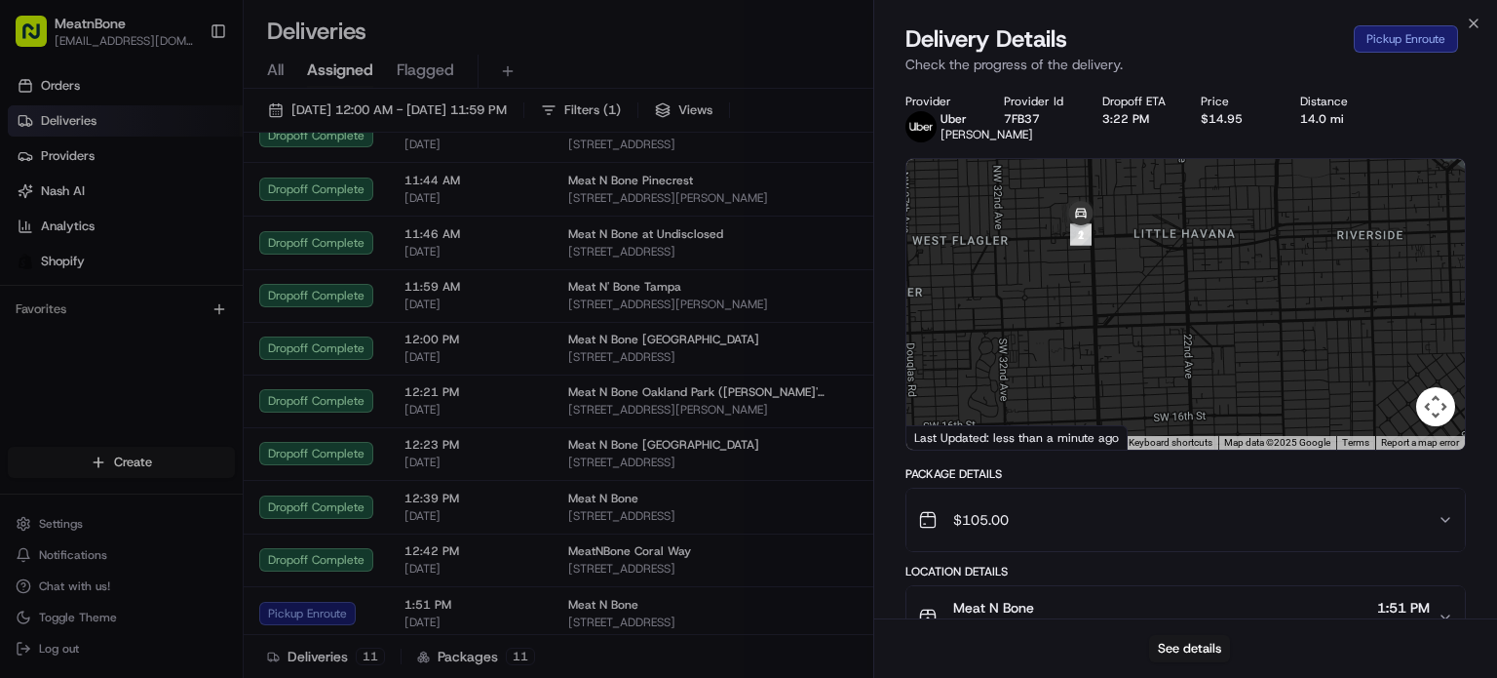
drag, startPoint x: 1111, startPoint y: 294, endPoint x: 1349, endPoint y: 397, distance: 258.9
click at [1349, 397] on div at bounding box center [1186, 304] width 559 height 291
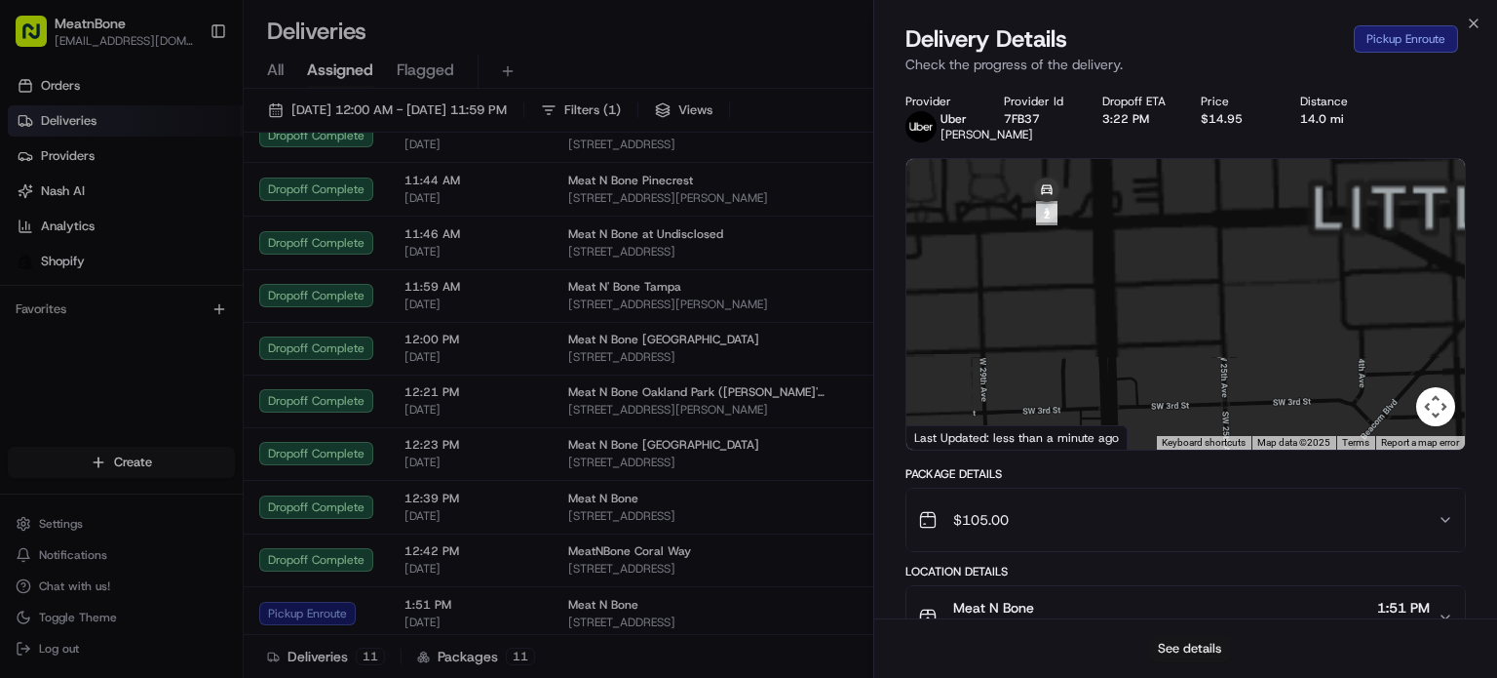
drag, startPoint x: 1154, startPoint y: 524, endPoint x: 1178, endPoint y: 650, distance: 127.9
click at [1178, 650] on div "Delivery Details Pickup Enroute Check the progress of the delivery. Provider [P…" at bounding box center [1185, 350] width 623 height 654
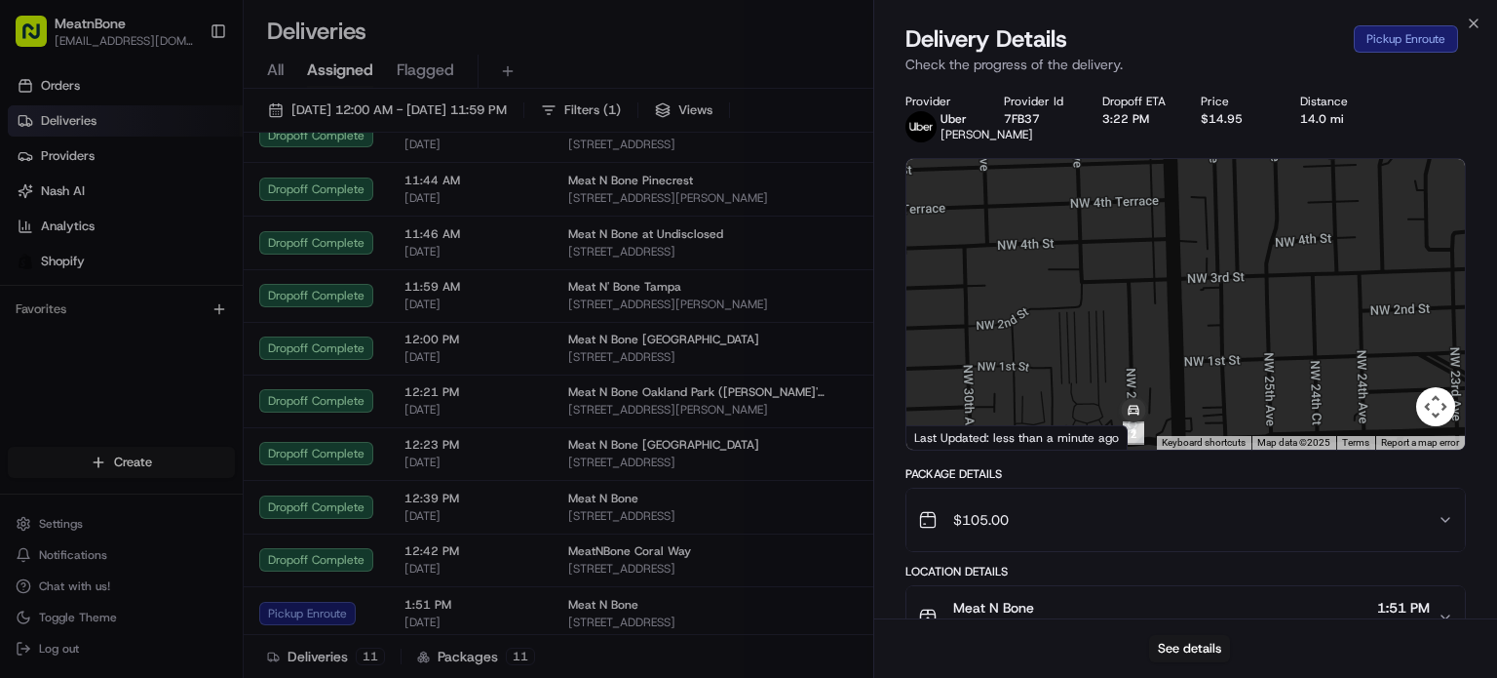
drag, startPoint x: 1123, startPoint y: 337, endPoint x: 1170, endPoint y: 450, distance: 122.4
click at [1170, 449] on div at bounding box center [1186, 304] width 559 height 291
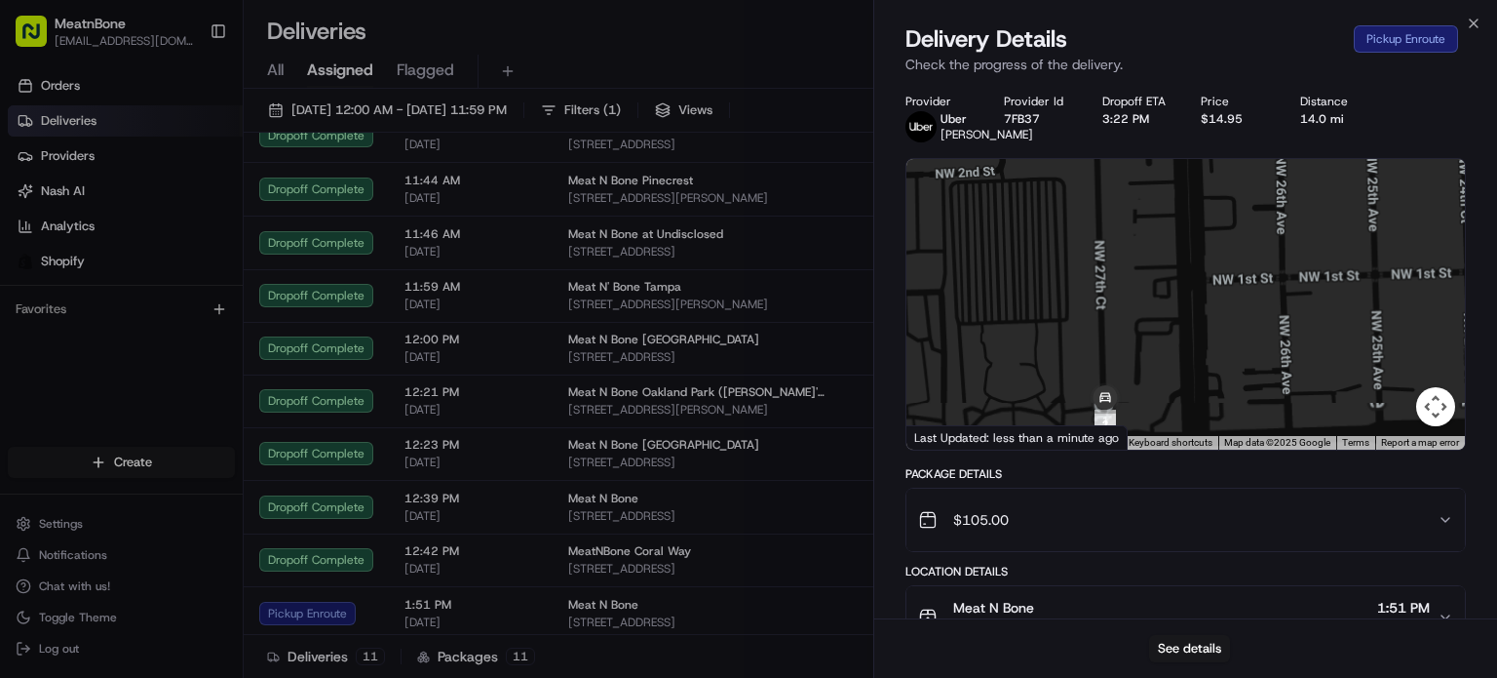
drag, startPoint x: 1154, startPoint y: 318, endPoint x: 1123, endPoint y: 159, distance: 161.9
click at [1123, 159] on div "Provider [PERSON_NAME] Provider Id 7FB37 Dropoff ETA 3:22 PM Price $14.95 Dista…" at bounding box center [1186, 549] width 561 height 910
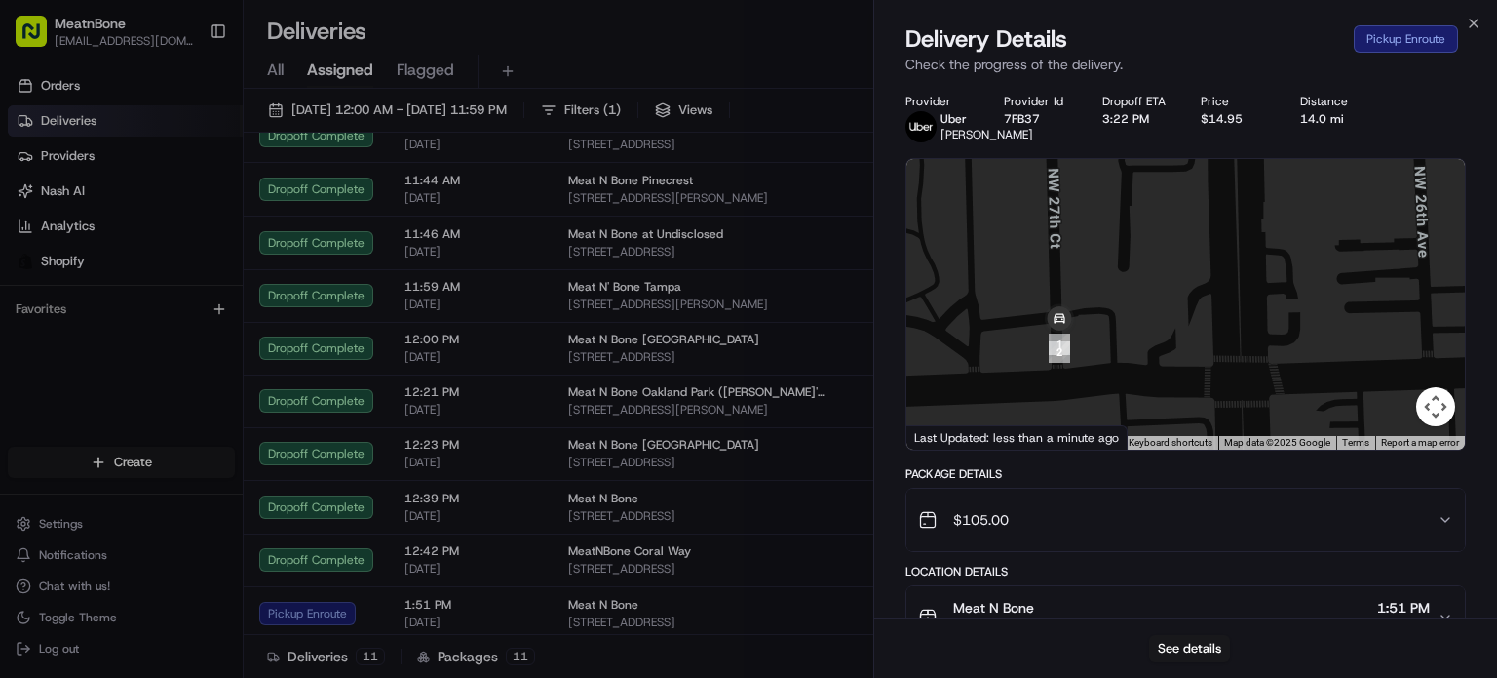
drag, startPoint x: 1100, startPoint y: 339, endPoint x: 1096, endPoint y: 288, distance: 51.8
click at [1096, 288] on div at bounding box center [1186, 304] width 559 height 291
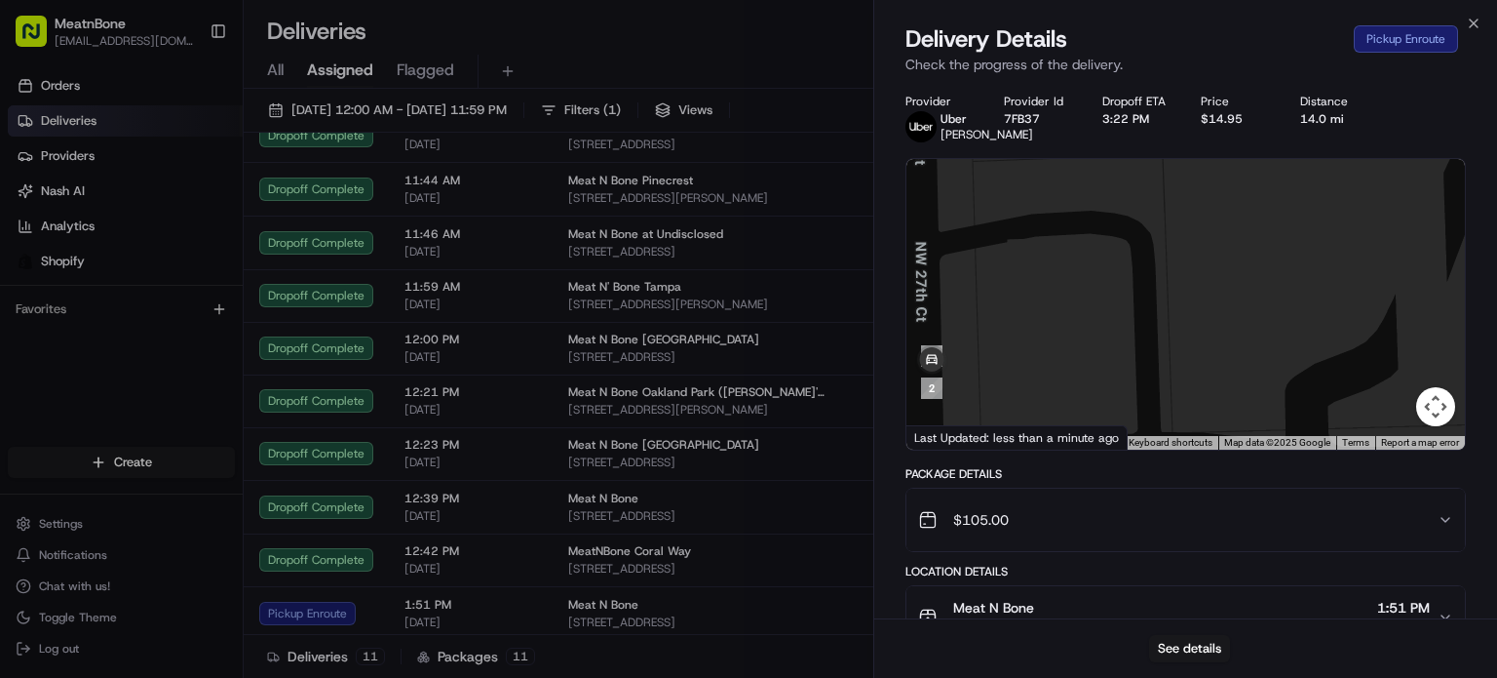
scroll to position [409, 0]
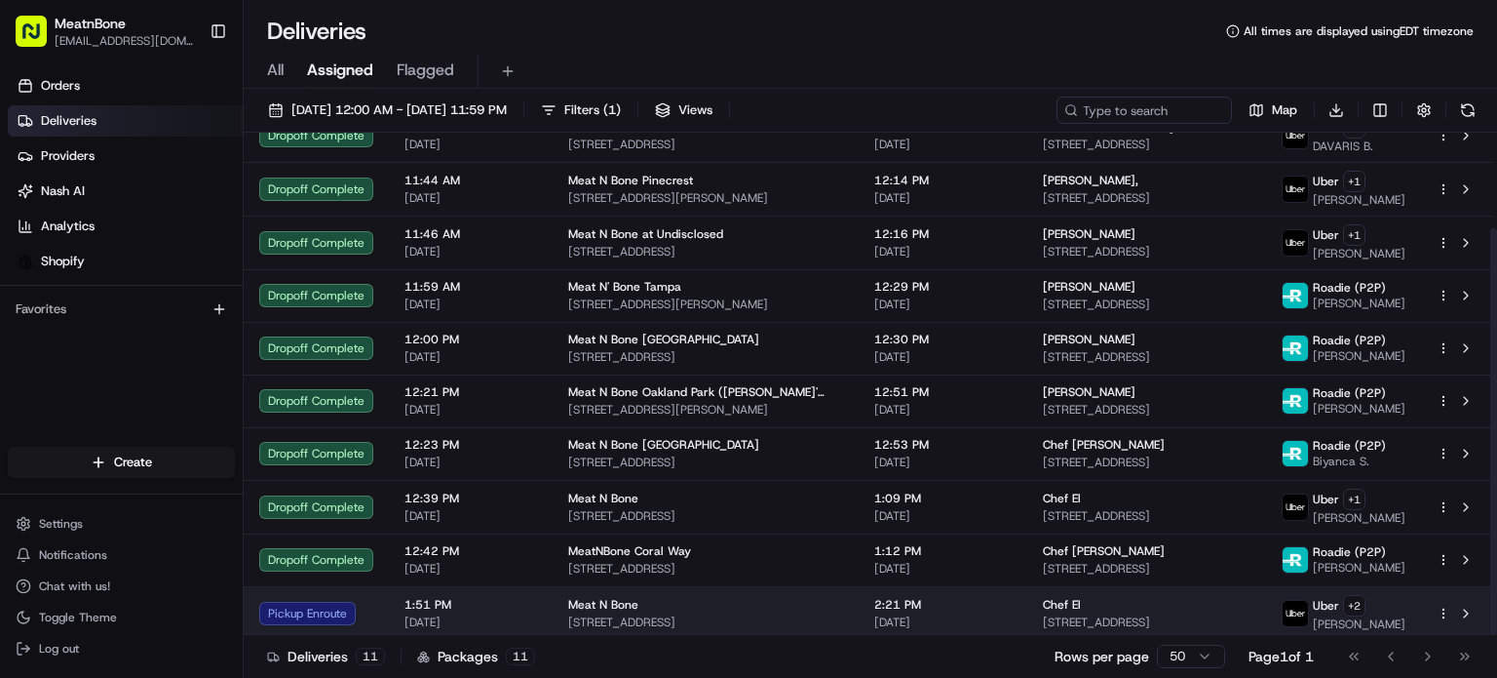
click at [1150, 621] on span "[STREET_ADDRESS]" at bounding box center [1147, 622] width 208 height 16
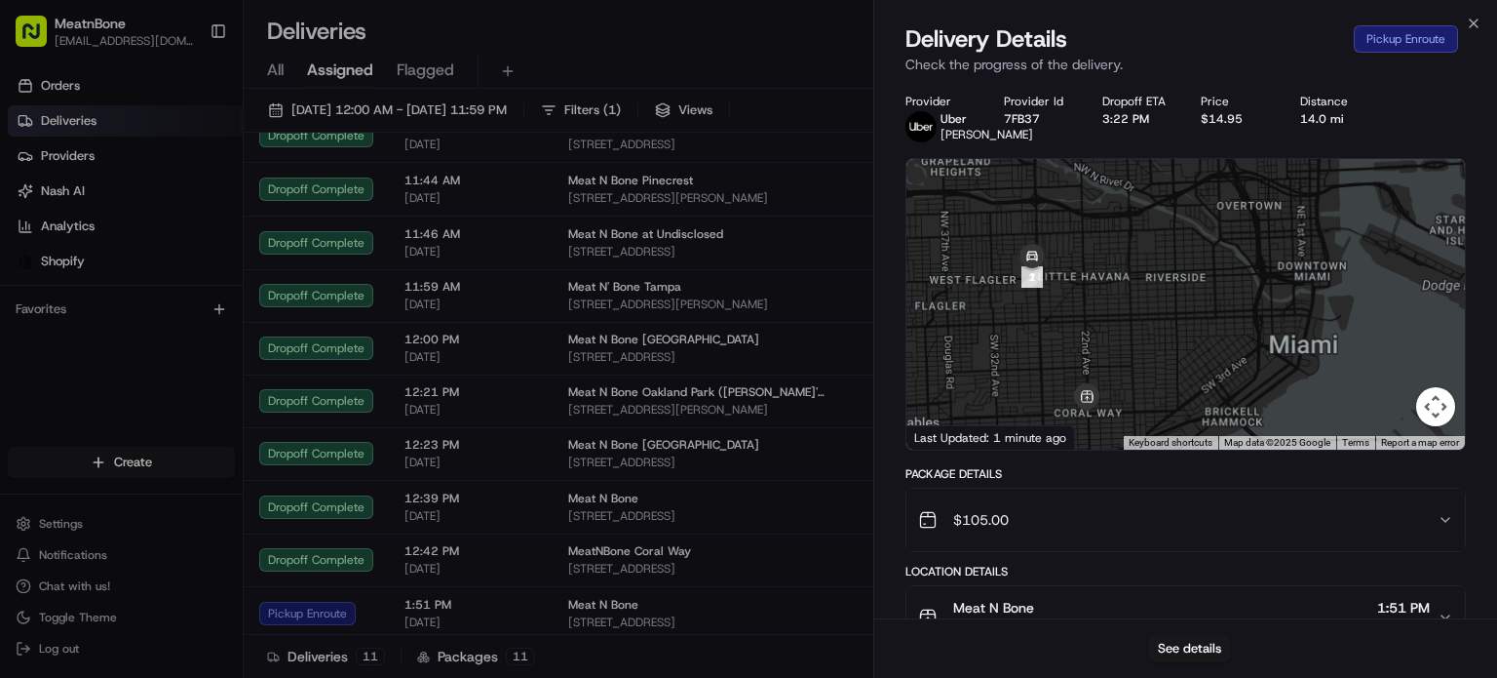
drag, startPoint x: 1174, startPoint y: 373, endPoint x: 1278, endPoint y: 254, distance: 158.2
click at [1278, 254] on div at bounding box center [1186, 304] width 559 height 291
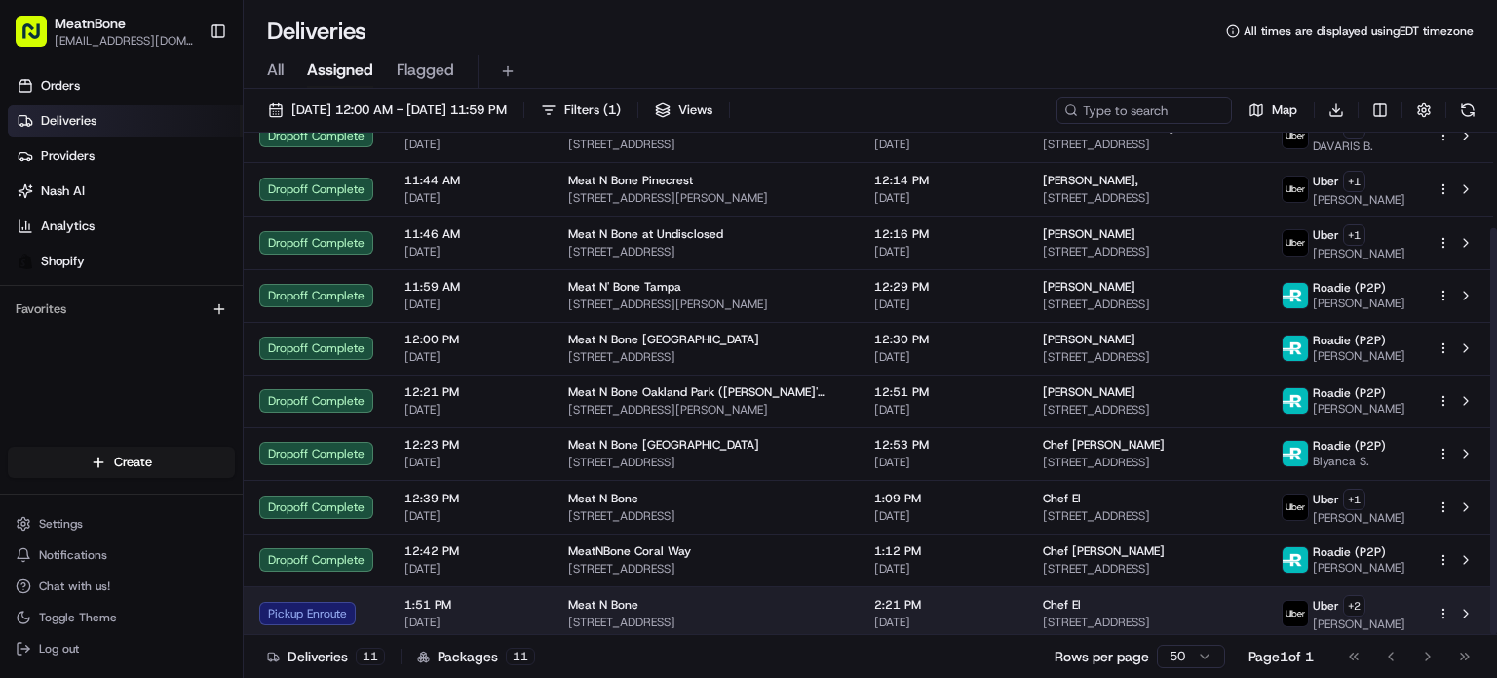
click at [1223, 597] on div "Chef El" at bounding box center [1147, 605] width 208 height 16
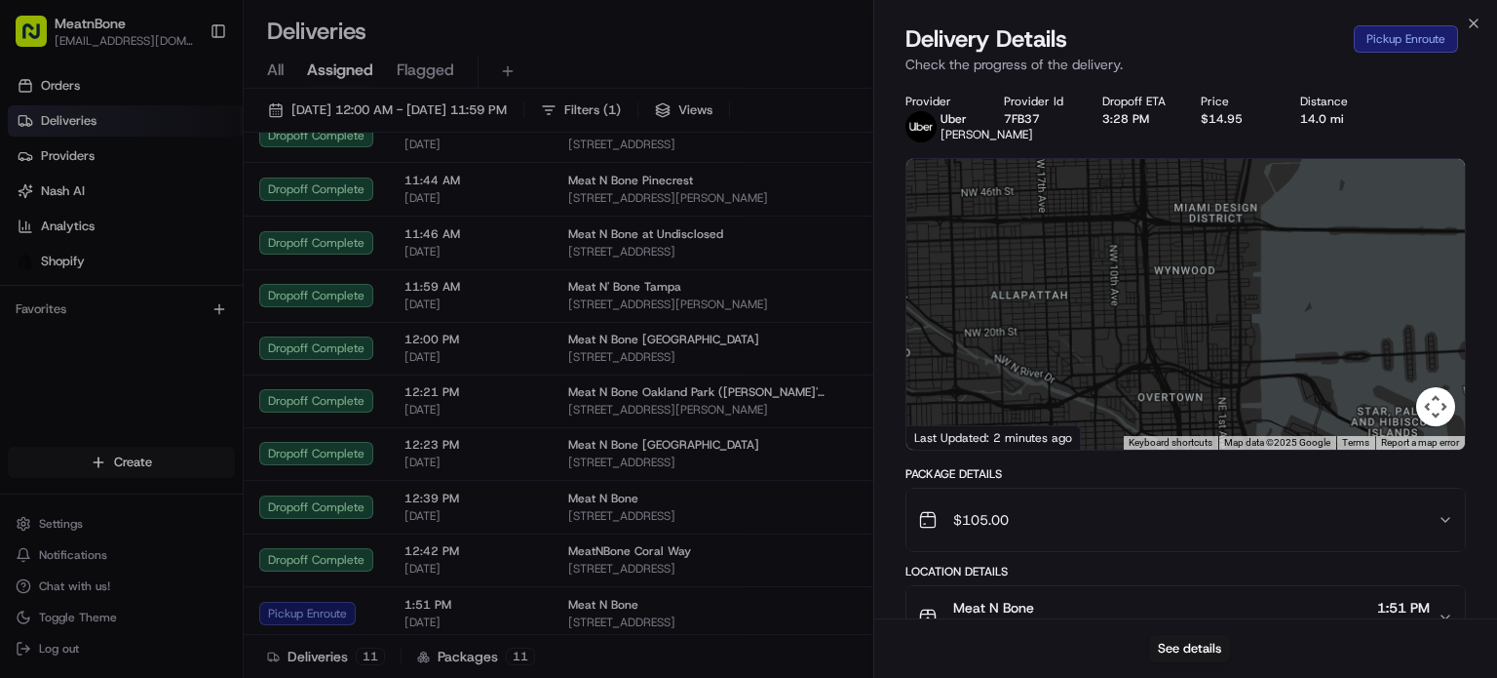
drag, startPoint x: 1190, startPoint y: 370, endPoint x: 1265, endPoint y: 233, distance: 156.6
click at [1265, 233] on div at bounding box center [1186, 304] width 559 height 291
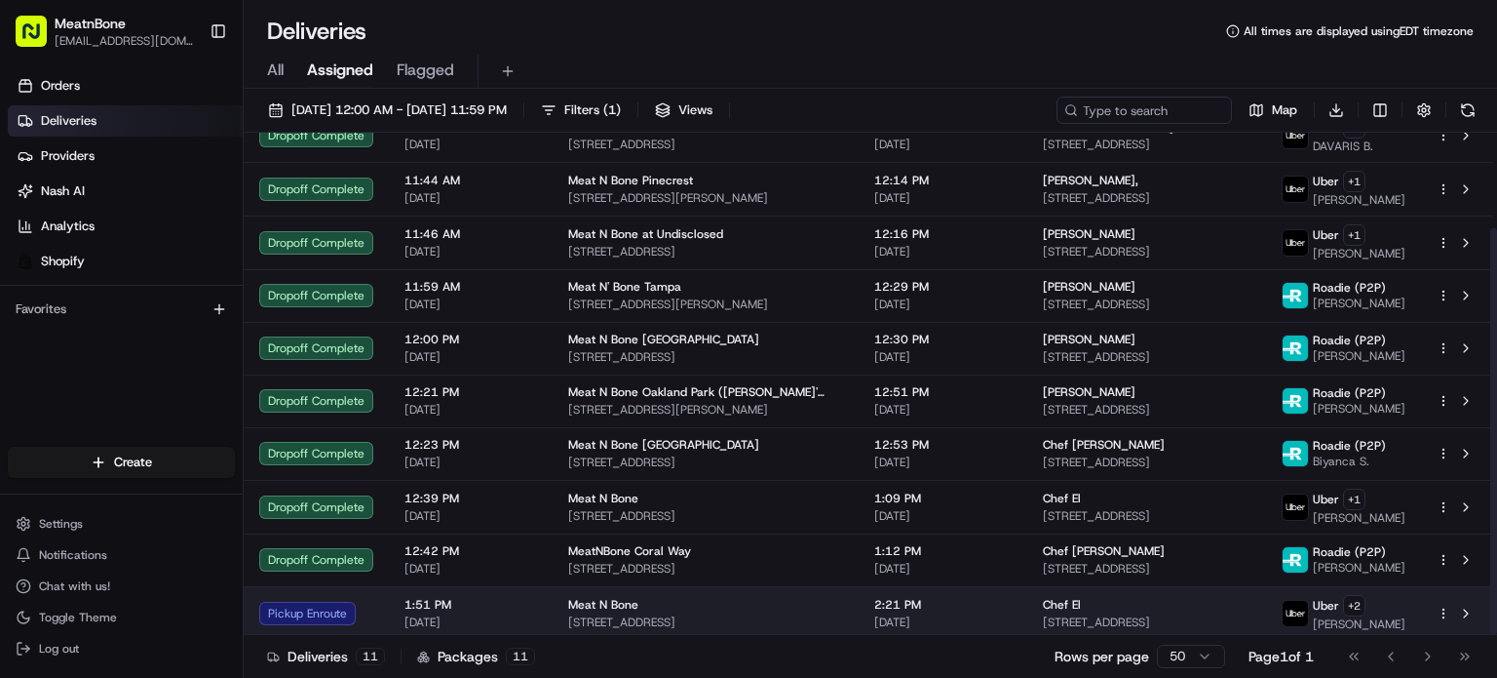
click at [1159, 586] on td "Chef El [STREET_ADDRESS]" at bounding box center [1146, 613] width 239 height 54
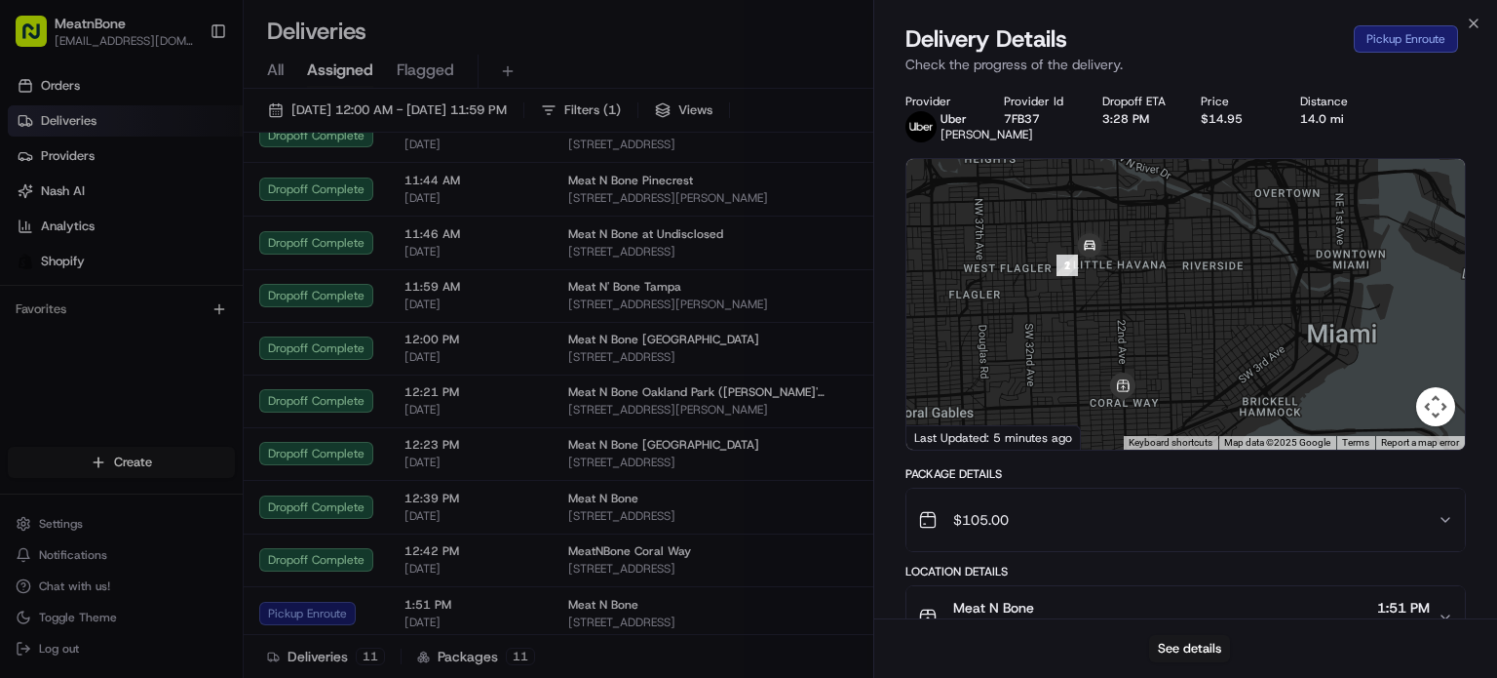
drag, startPoint x: 1126, startPoint y: 373, endPoint x: 1313, endPoint y: 329, distance: 192.5
click at [1374, 331] on div at bounding box center [1186, 304] width 559 height 291
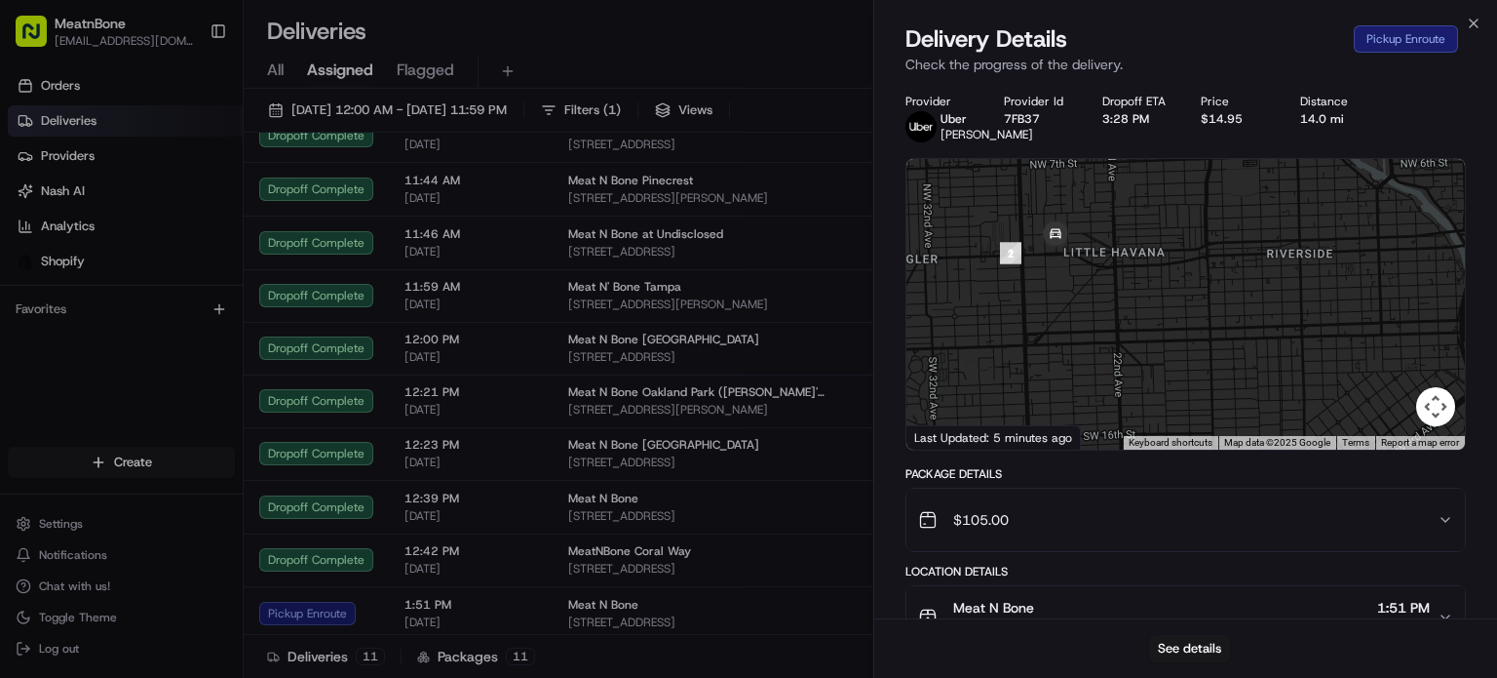
drag, startPoint x: 1084, startPoint y: 293, endPoint x: 1232, endPoint y: 335, distance: 154.0
click at [1250, 338] on div at bounding box center [1186, 304] width 559 height 291
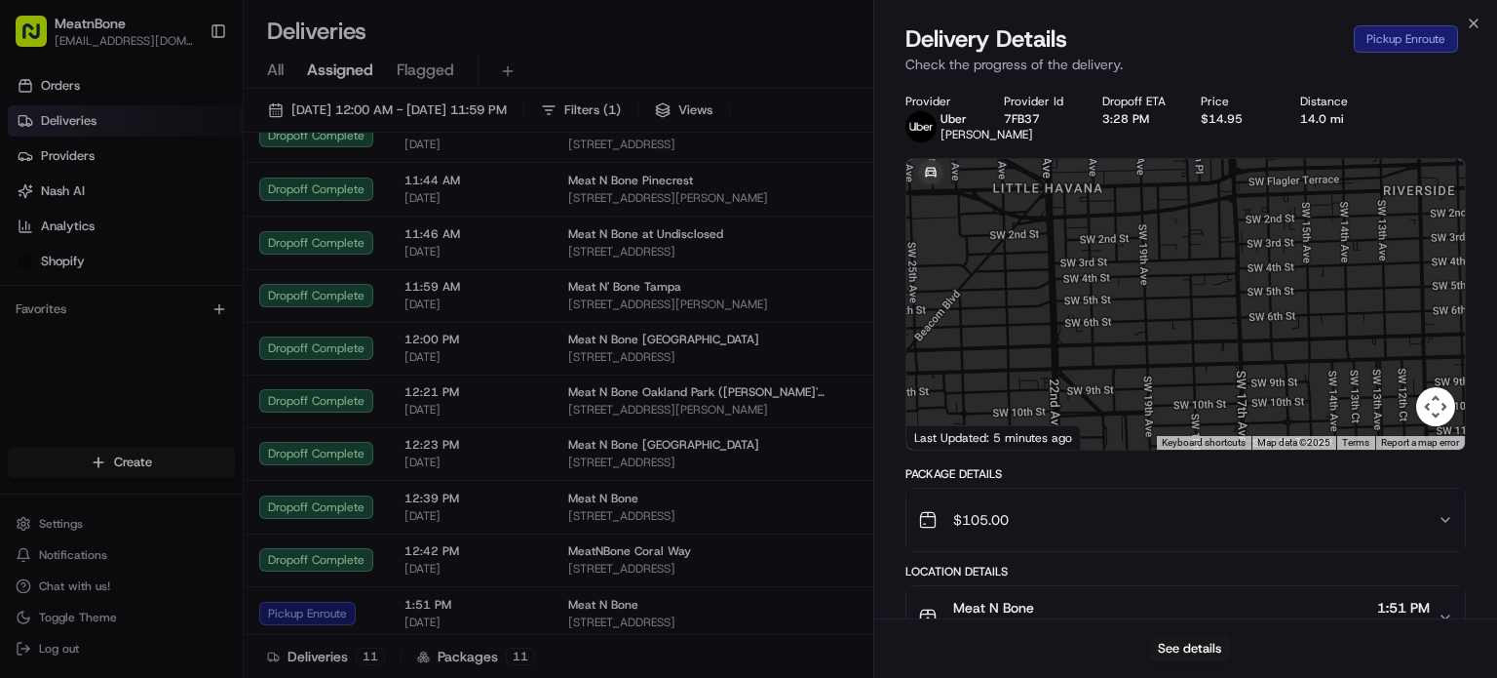
drag, startPoint x: 1180, startPoint y: 321, endPoint x: 1291, endPoint y: 327, distance: 111.3
click at [1291, 327] on div at bounding box center [1186, 304] width 559 height 291
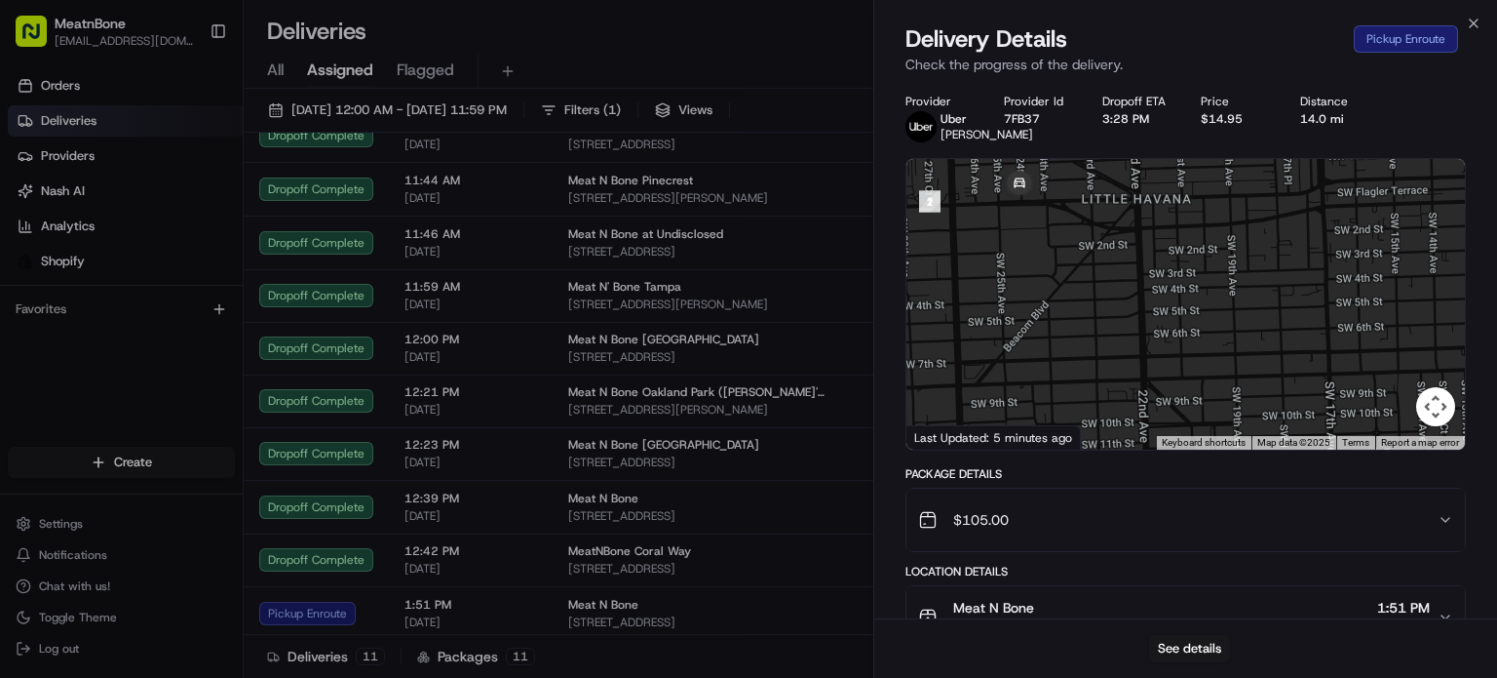
drag, startPoint x: 1033, startPoint y: 328, endPoint x: 1039, endPoint y: 337, distance: 11.4
click at [1039, 336] on div at bounding box center [1186, 304] width 559 height 291
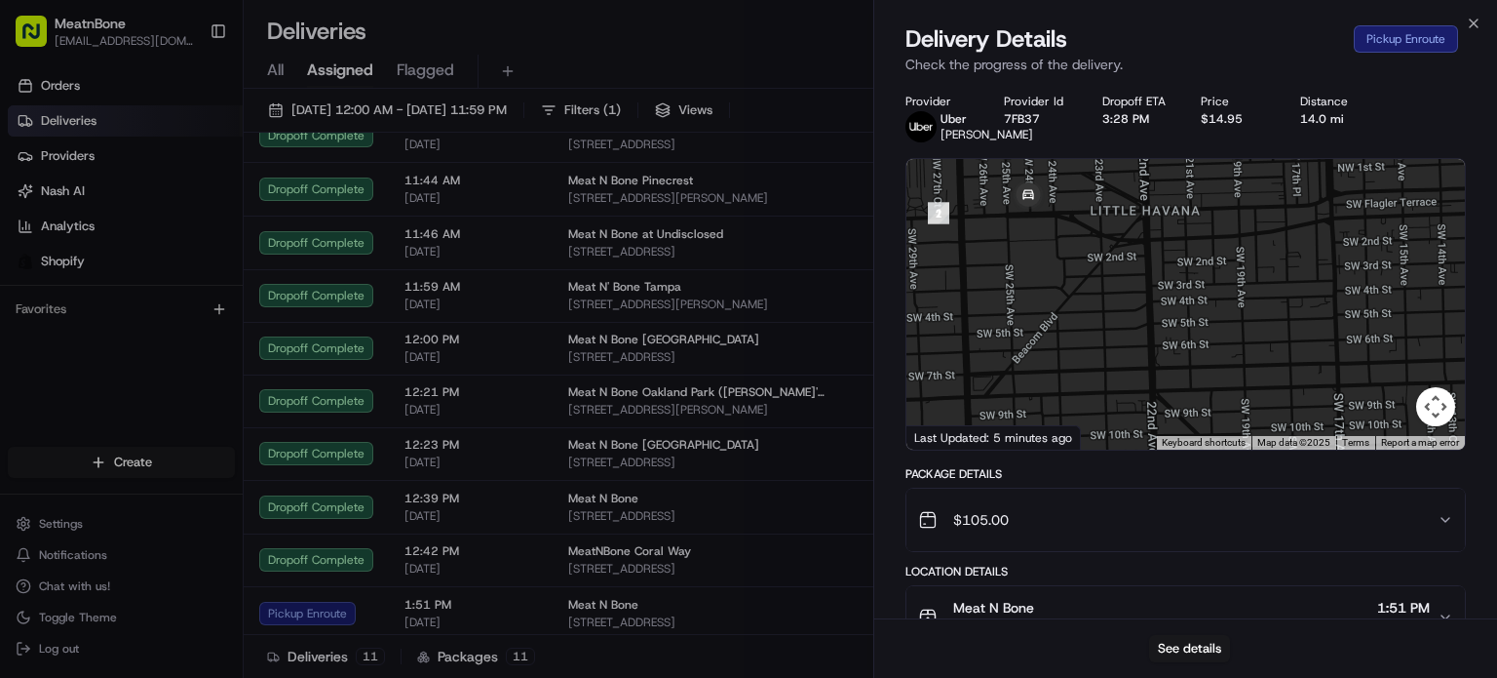
drag, startPoint x: 756, startPoint y: 353, endPoint x: 771, endPoint y: 363, distance: 17.6
